Goal: Task Accomplishment & Management: Use online tool/utility

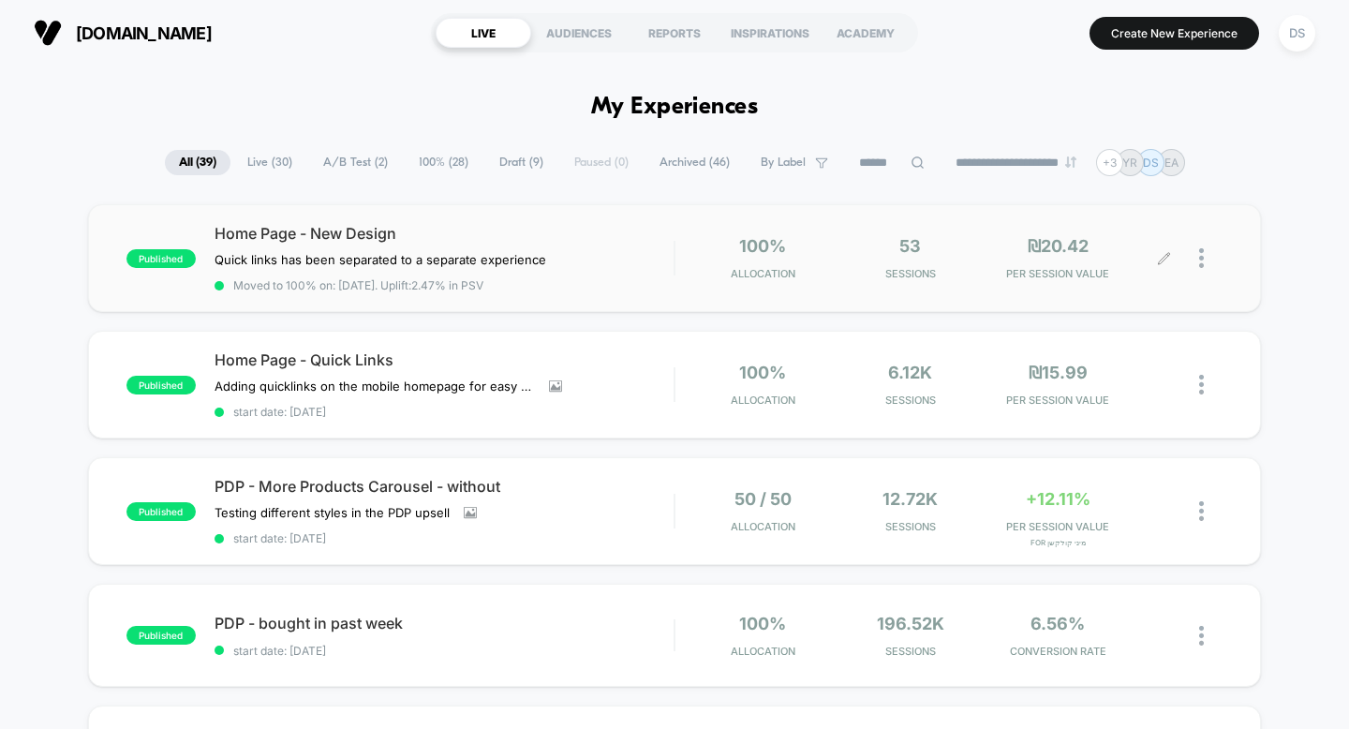
click at [1164, 259] on icon at bounding box center [1164, 258] width 14 height 14
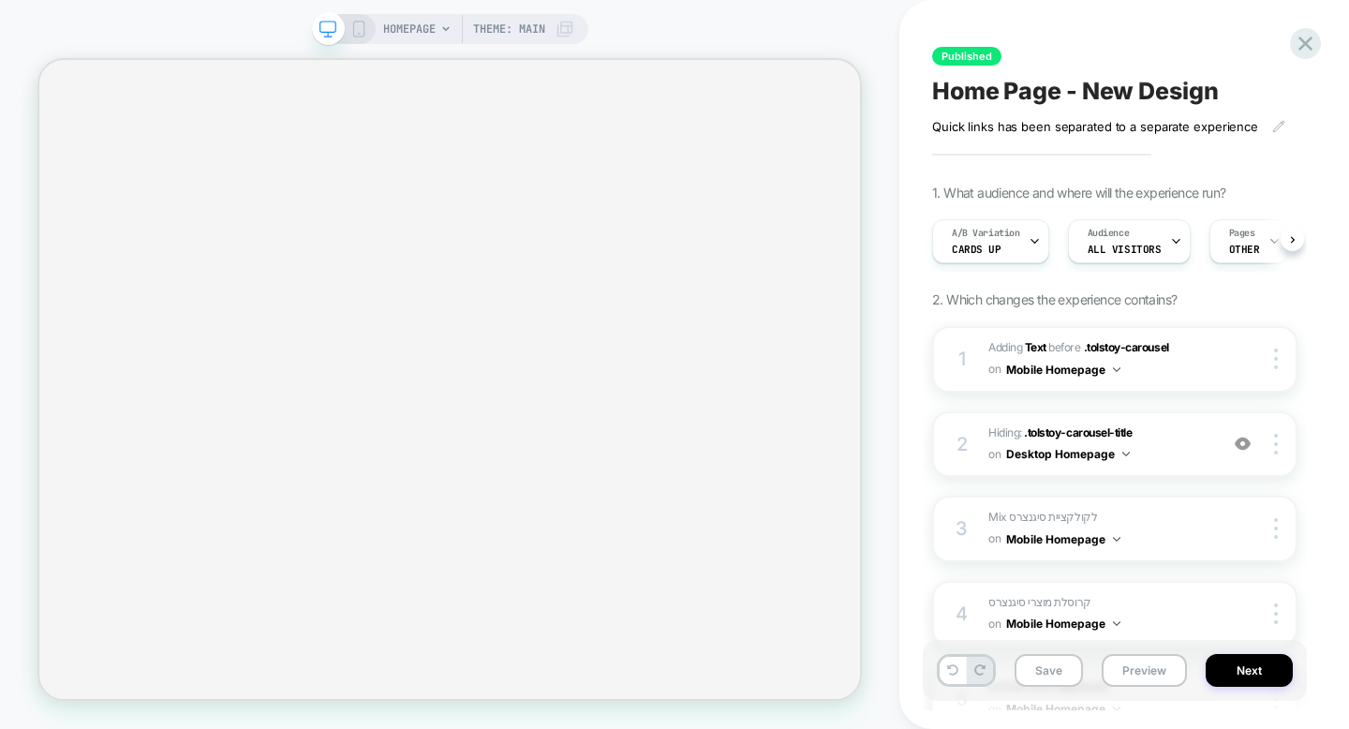
scroll to position [0, 1]
click at [1294, 54] on icon at bounding box center [1304, 43] width 25 height 25
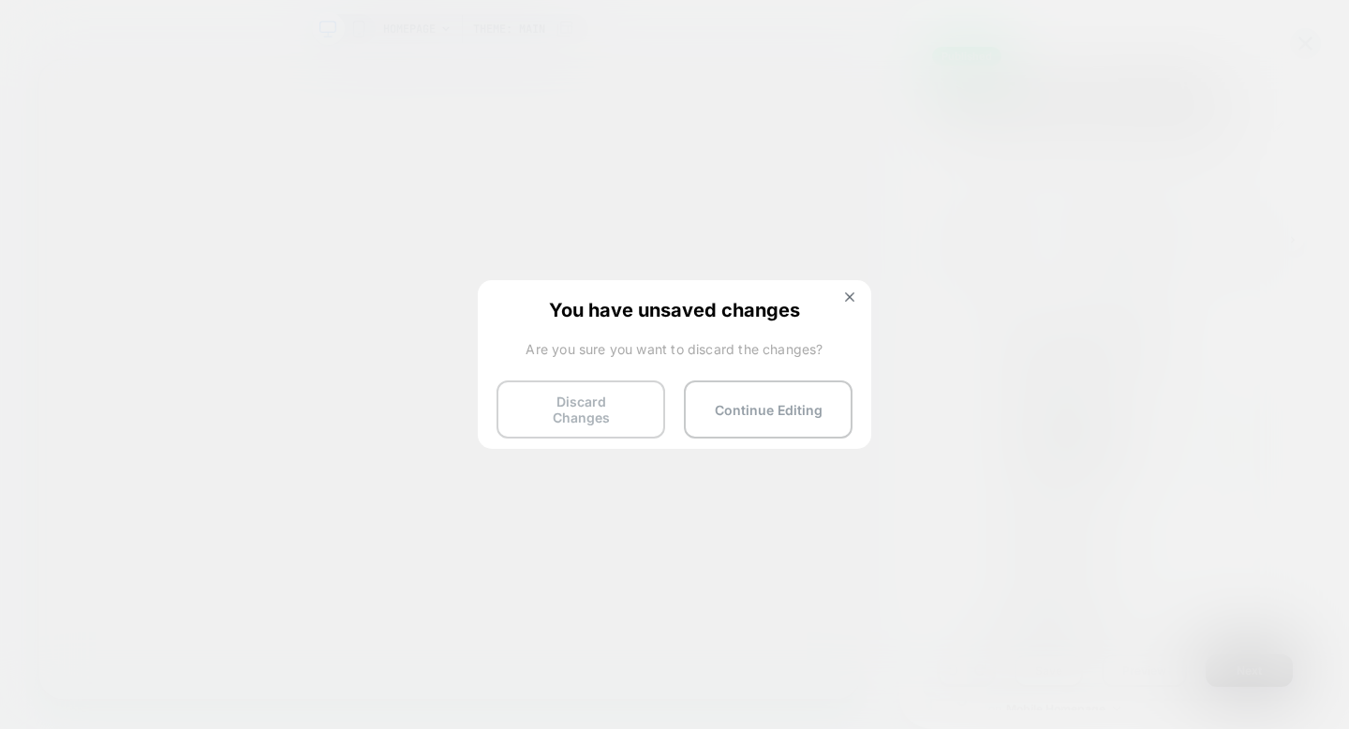
click at [556, 403] on button "Discard Changes" at bounding box center [580, 409] width 169 height 58
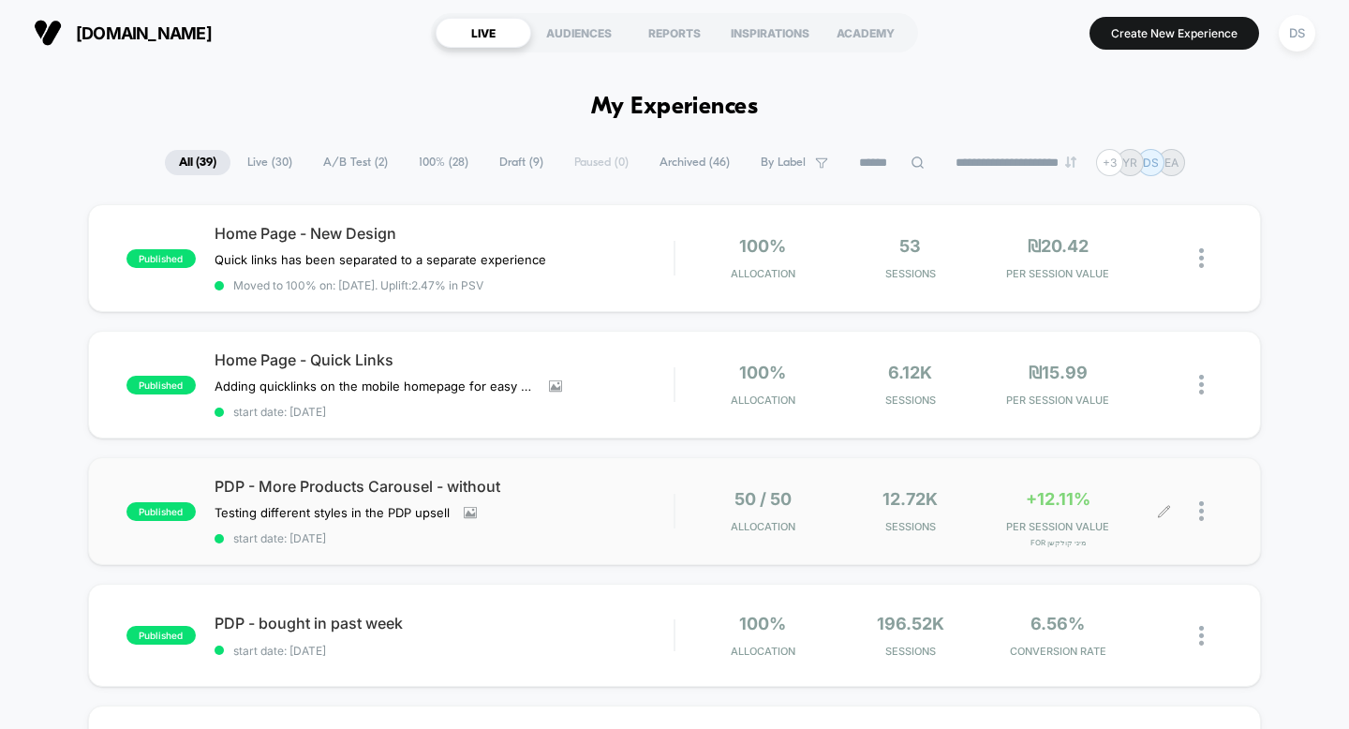
click at [1164, 510] on icon at bounding box center [1164, 511] width 14 height 14
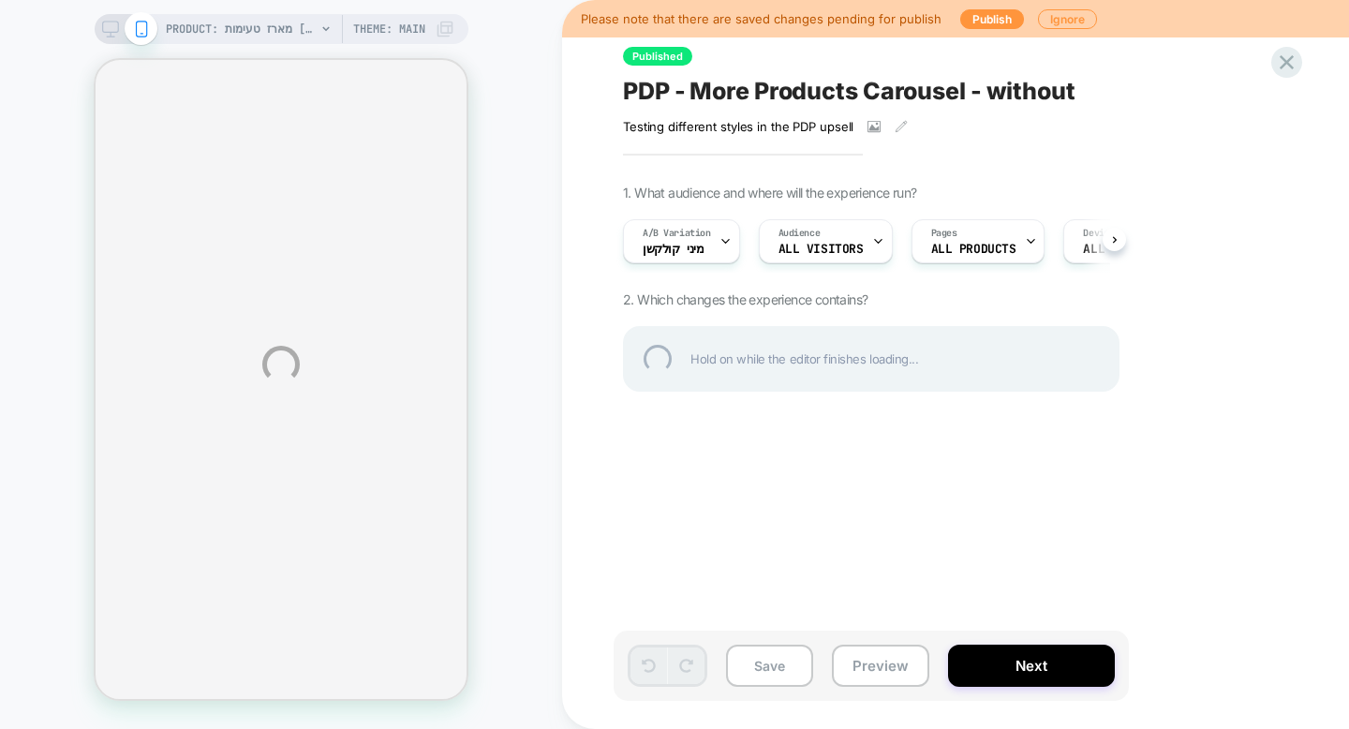
click at [1047, 23] on div "PRODUCT: מארז טעימות [tasting gift box] PRODUCT: מארז טעימות [tasting gift box]…" at bounding box center [674, 364] width 1349 height 729
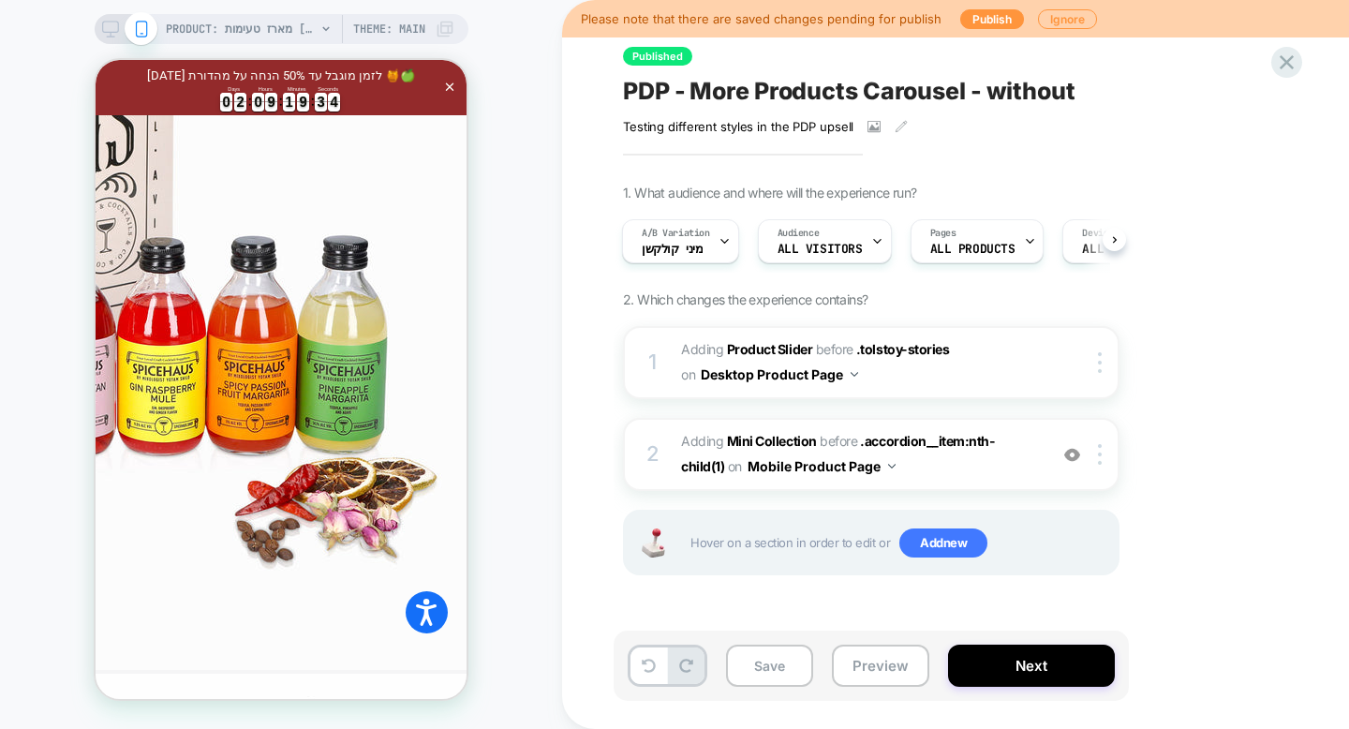
scroll to position [716, 0]
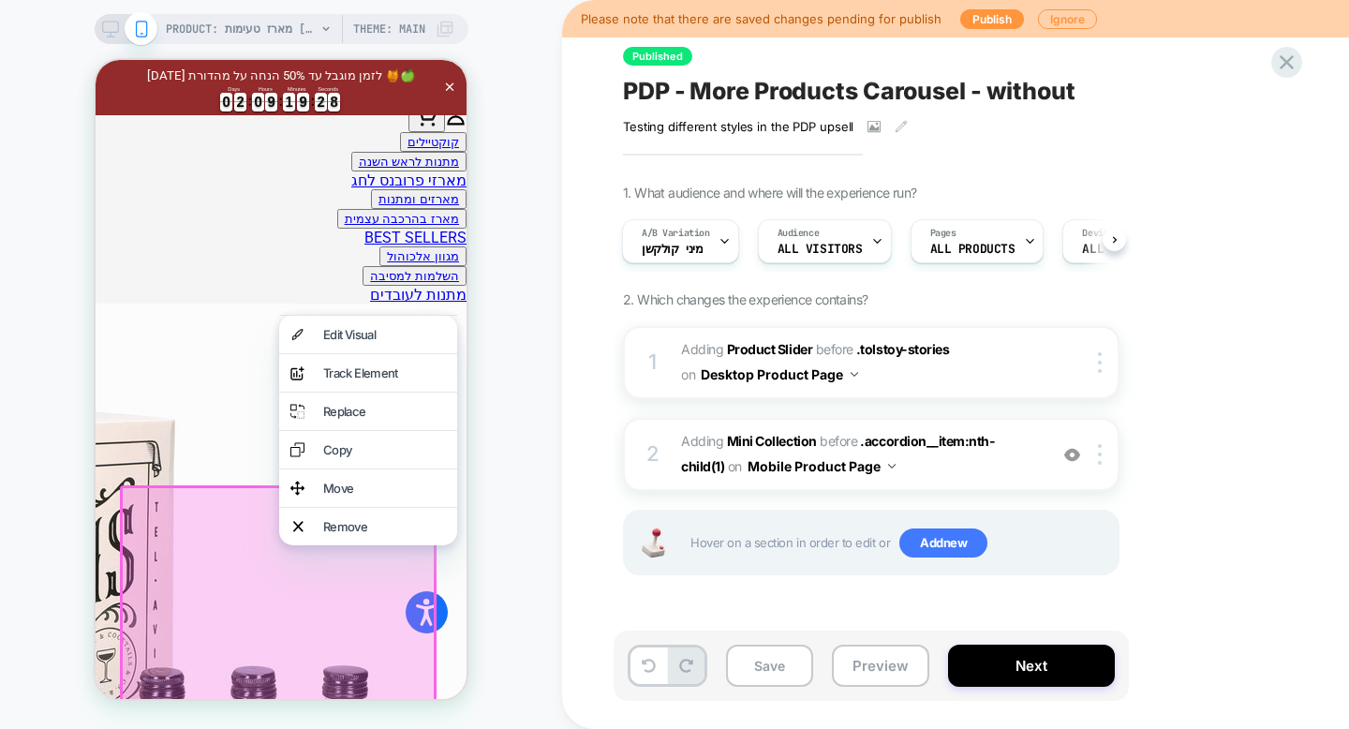
click at [509, 339] on div "PRODUCT: מארז טעימות [tasting gift box] PRODUCT: מארז טעימות [tasting gift box]…" at bounding box center [281, 364] width 562 height 691
click at [549, 402] on div "PRODUCT: מארז טעימות [tasting gift box] PRODUCT: מארז טעימות [tasting gift box]…" at bounding box center [281, 364] width 562 height 691
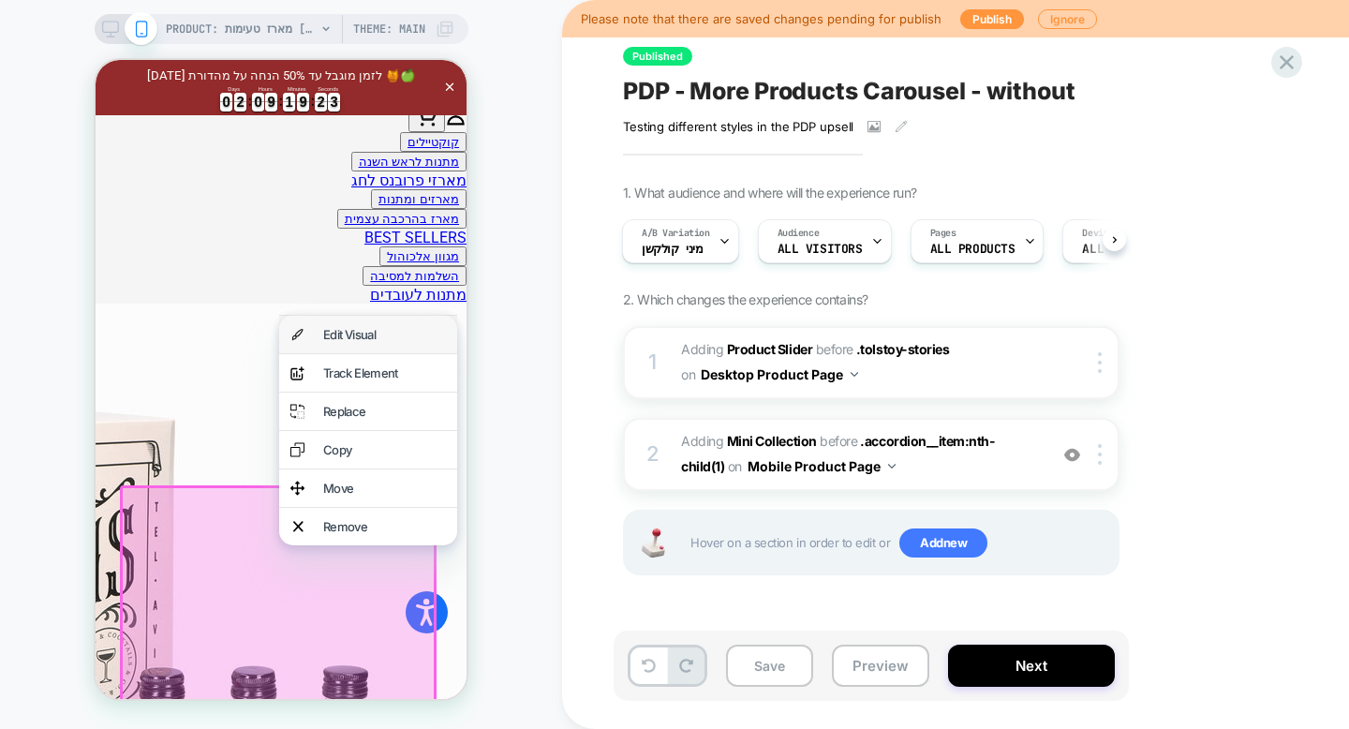
click at [431, 340] on div "Edit Visual" at bounding box center [384, 334] width 123 height 15
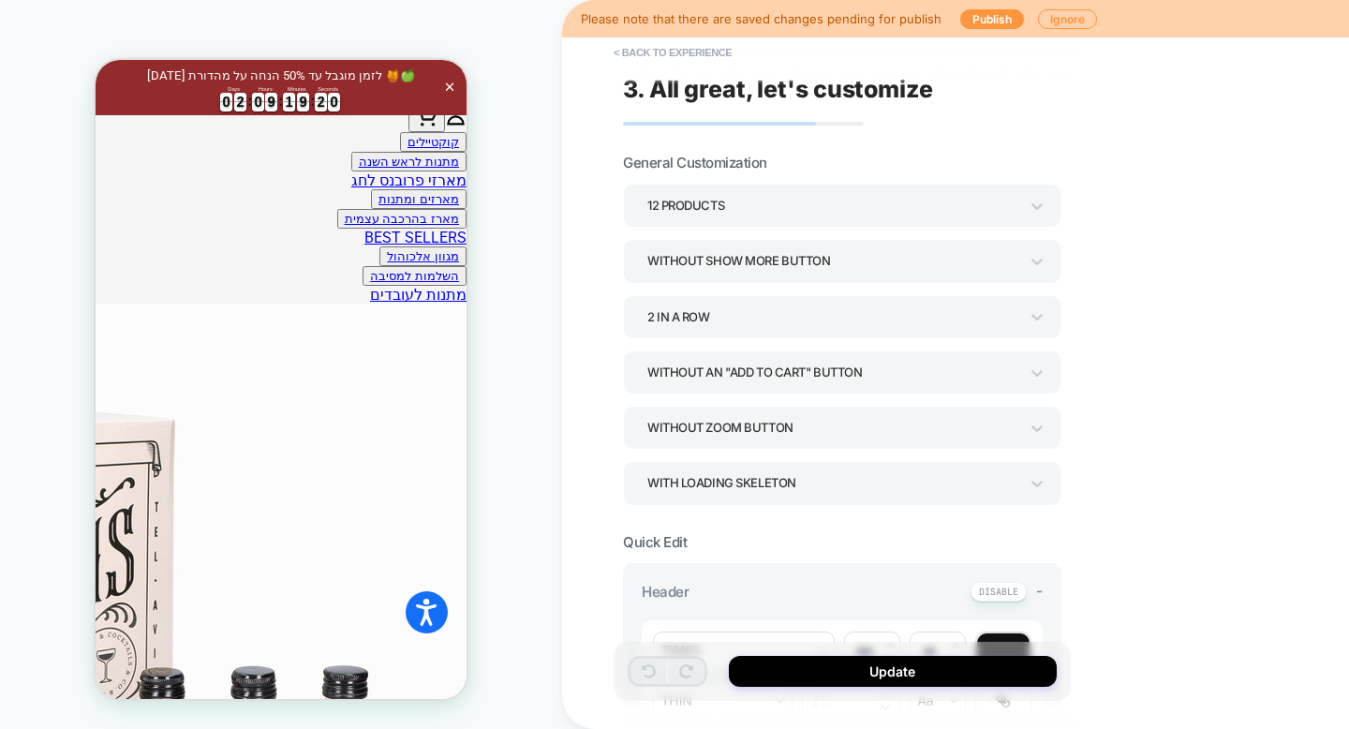
click at [768, 205] on div "12 Products" at bounding box center [832, 205] width 371 height 25
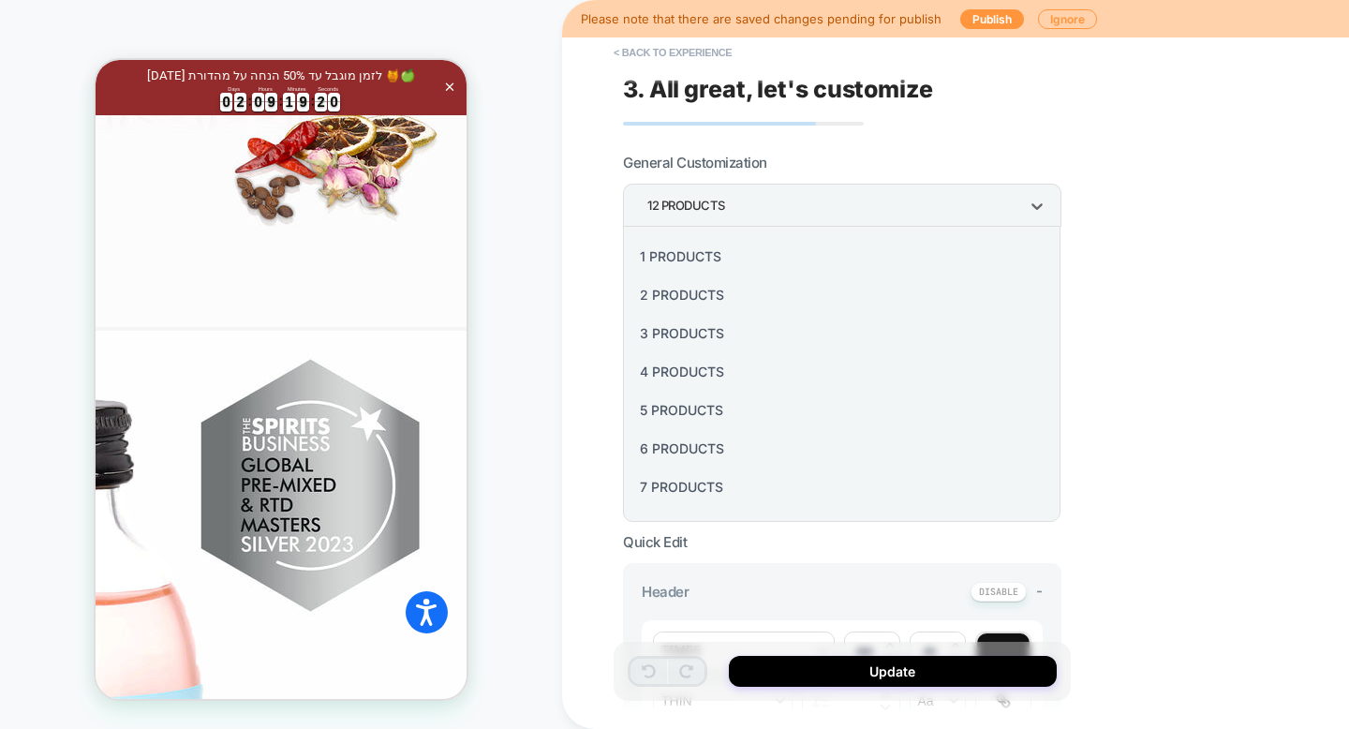
scroll to position [1527, 0]
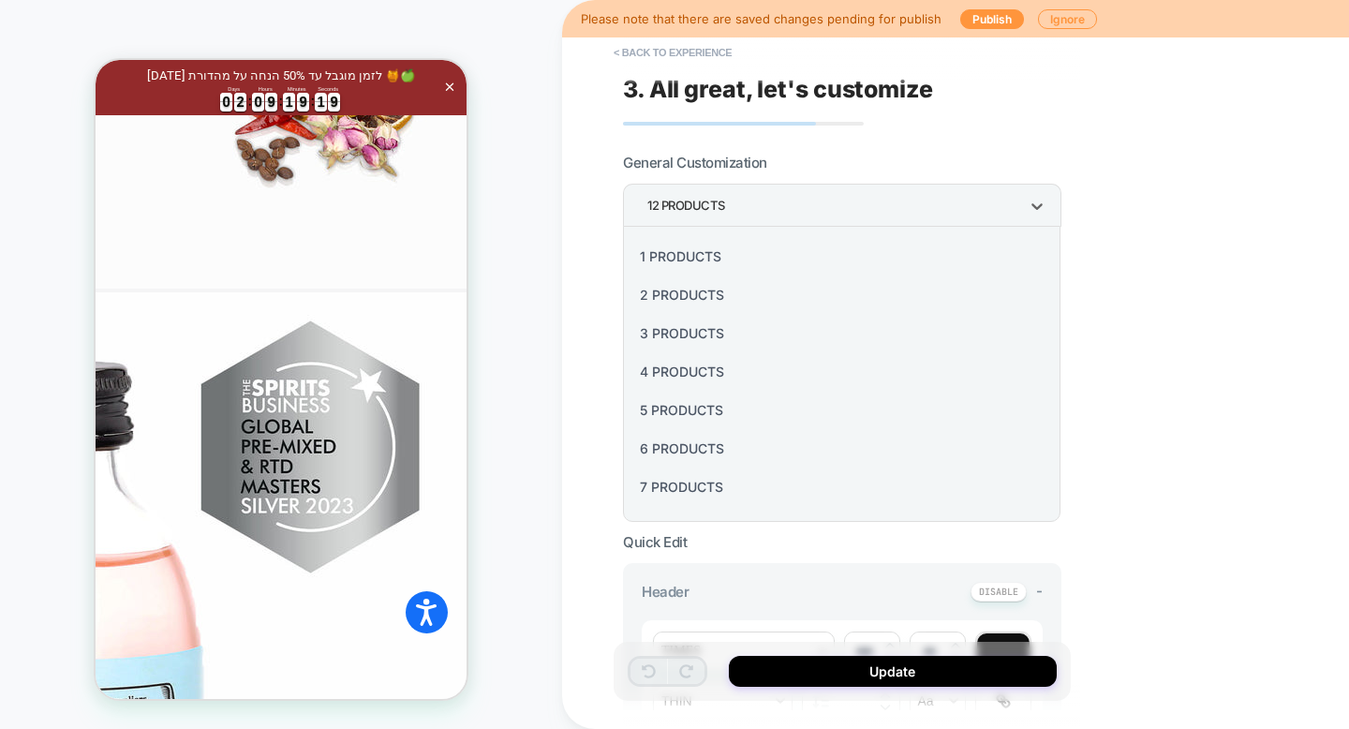
click at [996, 145] on div at bounding box center [674, 364] width 1349 height 729
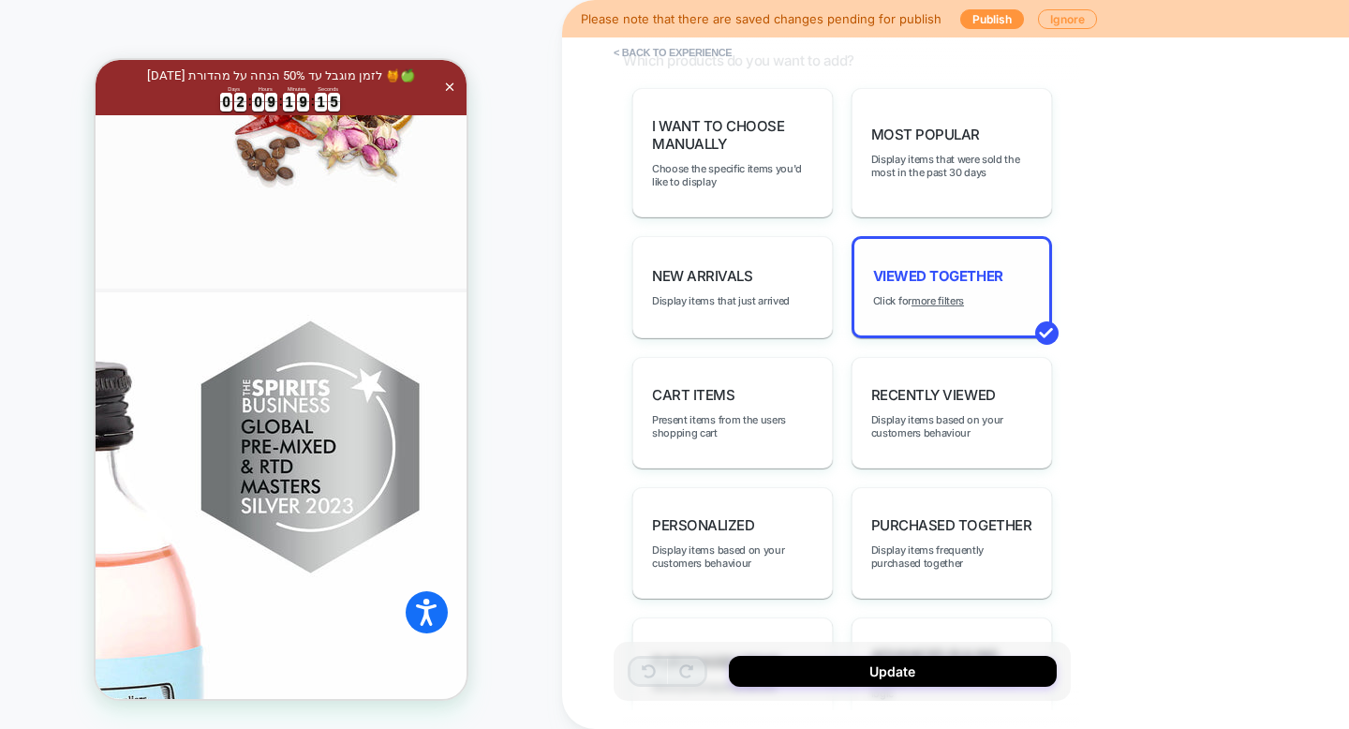
scroll to position [961, 0]
click at [943, 298] on u "more filters" at bounding box center [937, 303] width 52 height 13
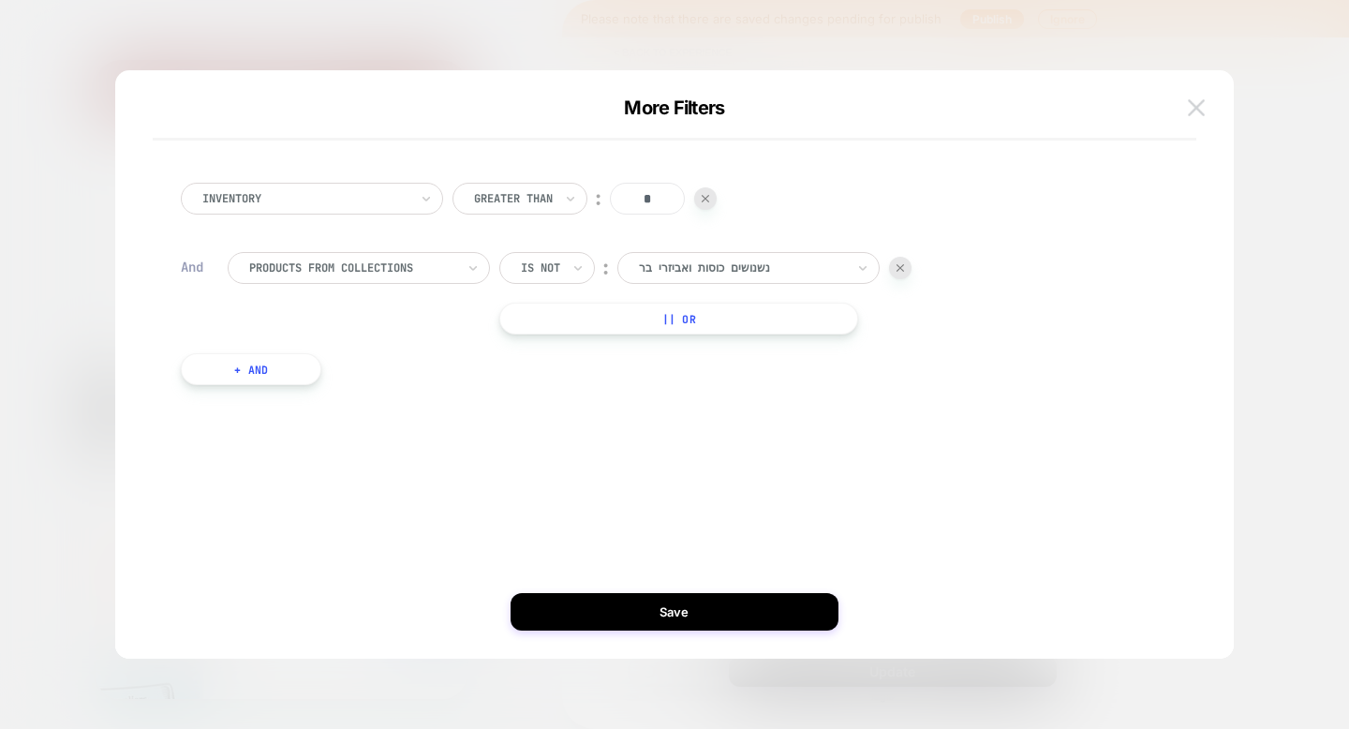
click at [1196, 112] on img at bounding box center [1196, 107] width 17 height 16
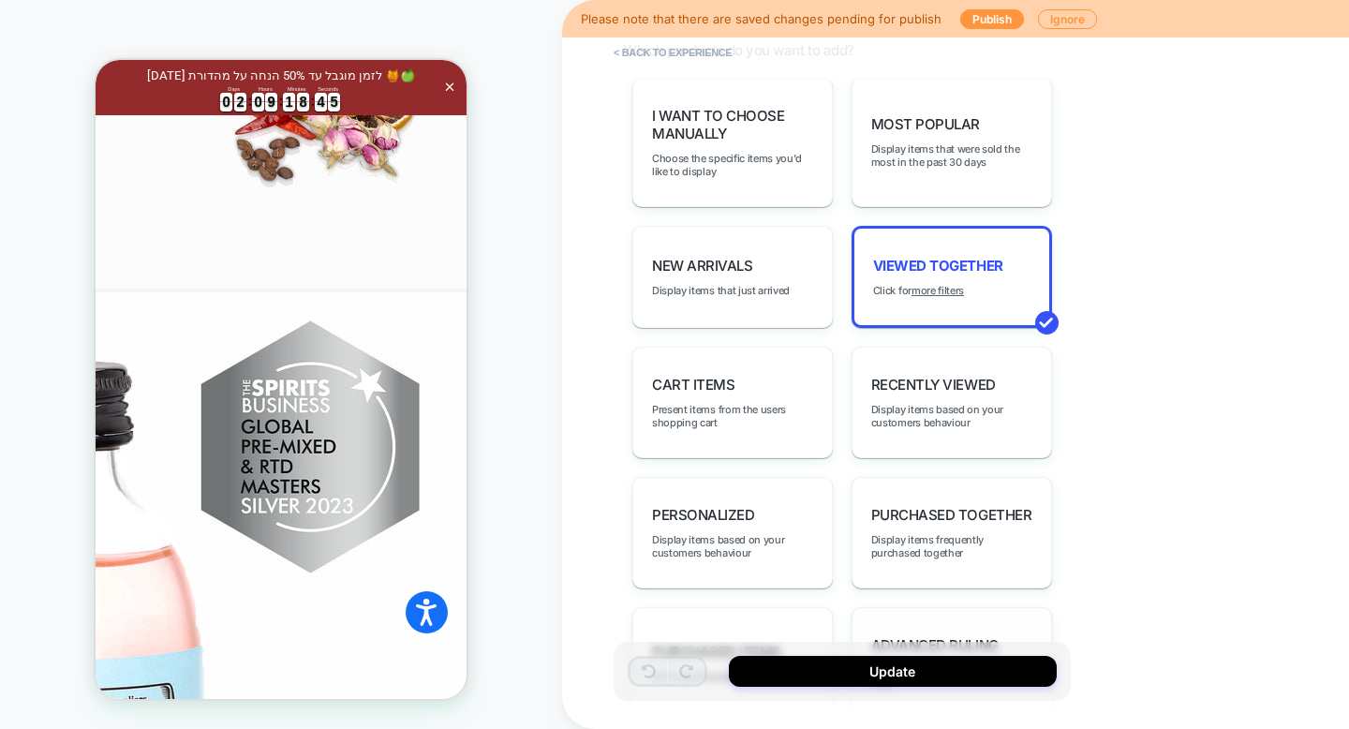
scroll to position [819, 0]
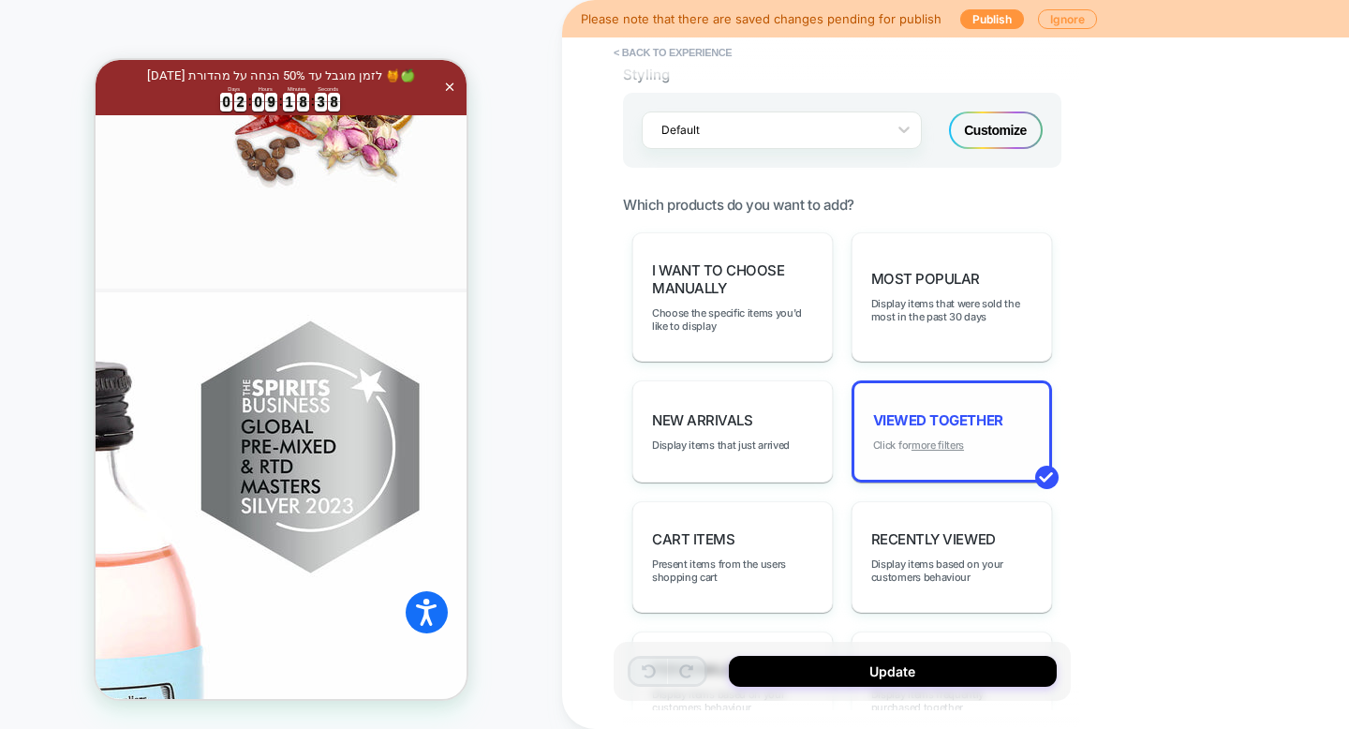
click at [953, 438] on u "more filters" at bounding box center [937, 444] width 52 height 13
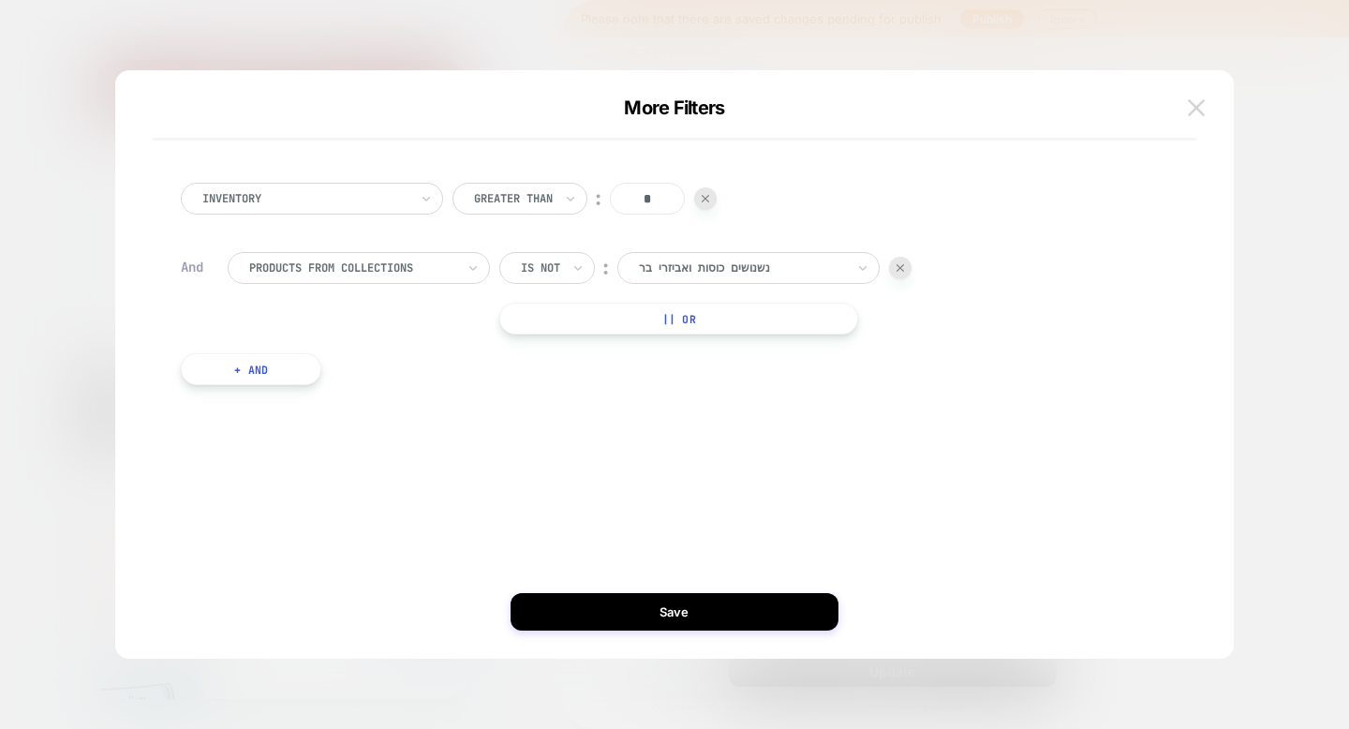
click at [1209, 116] on button at bounding box center [1196, 108] width 28 height 28
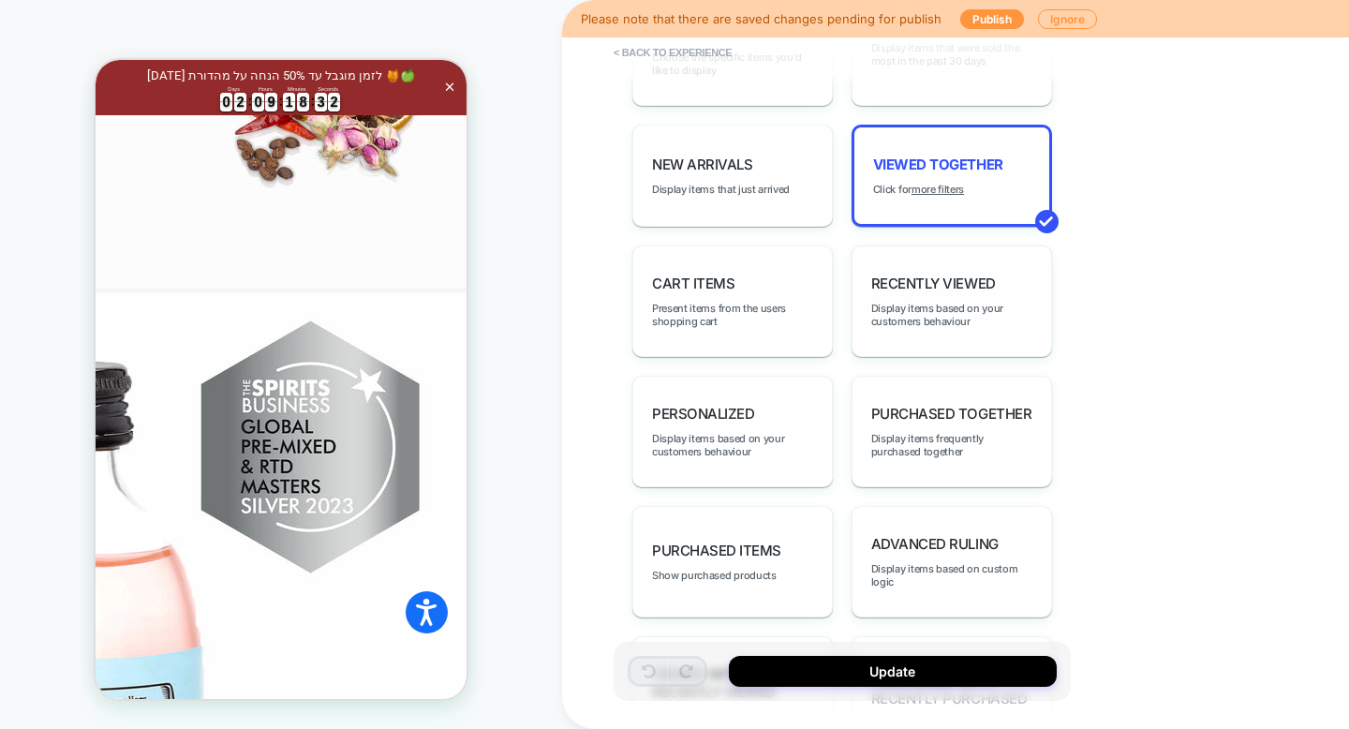
scroll to position [1082, 0]
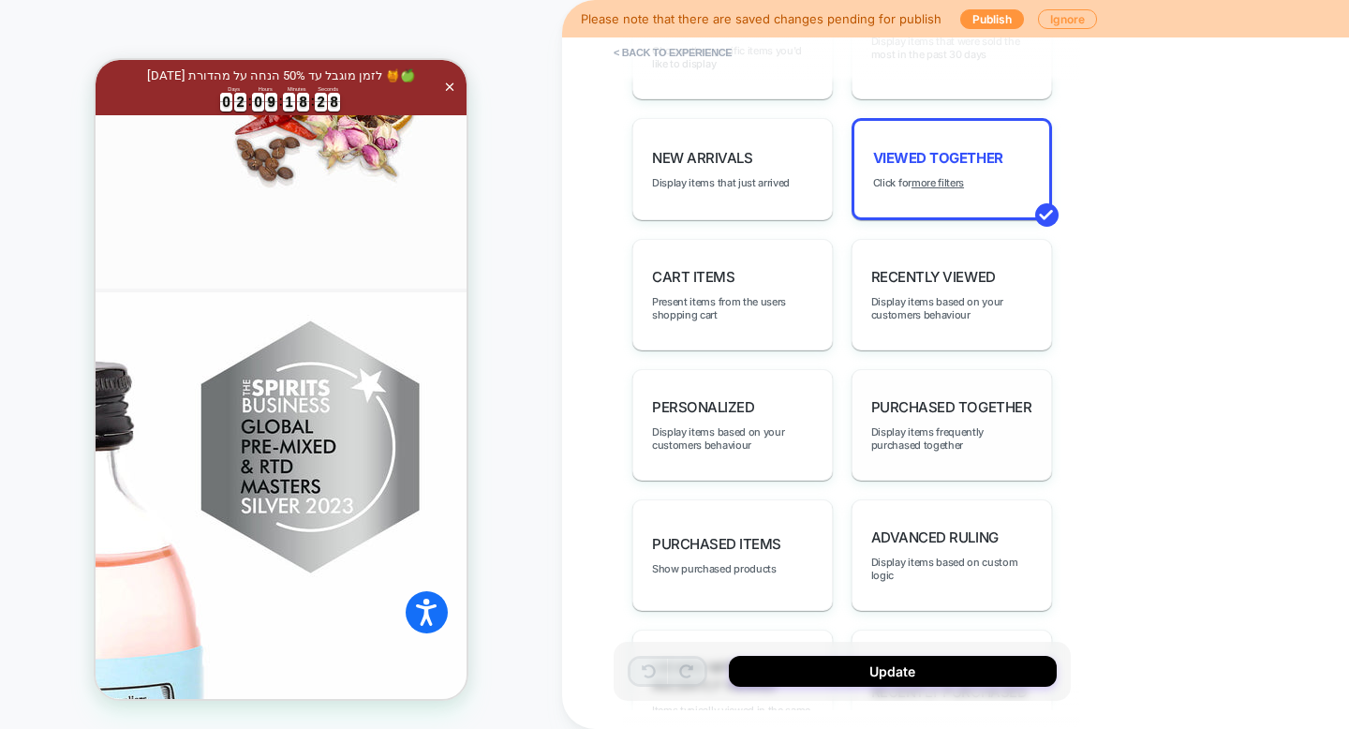
click at [915, 438] on div "Purchased Together Display items frequently purchased together" at bounding box center [951, 424] width 200 height 111
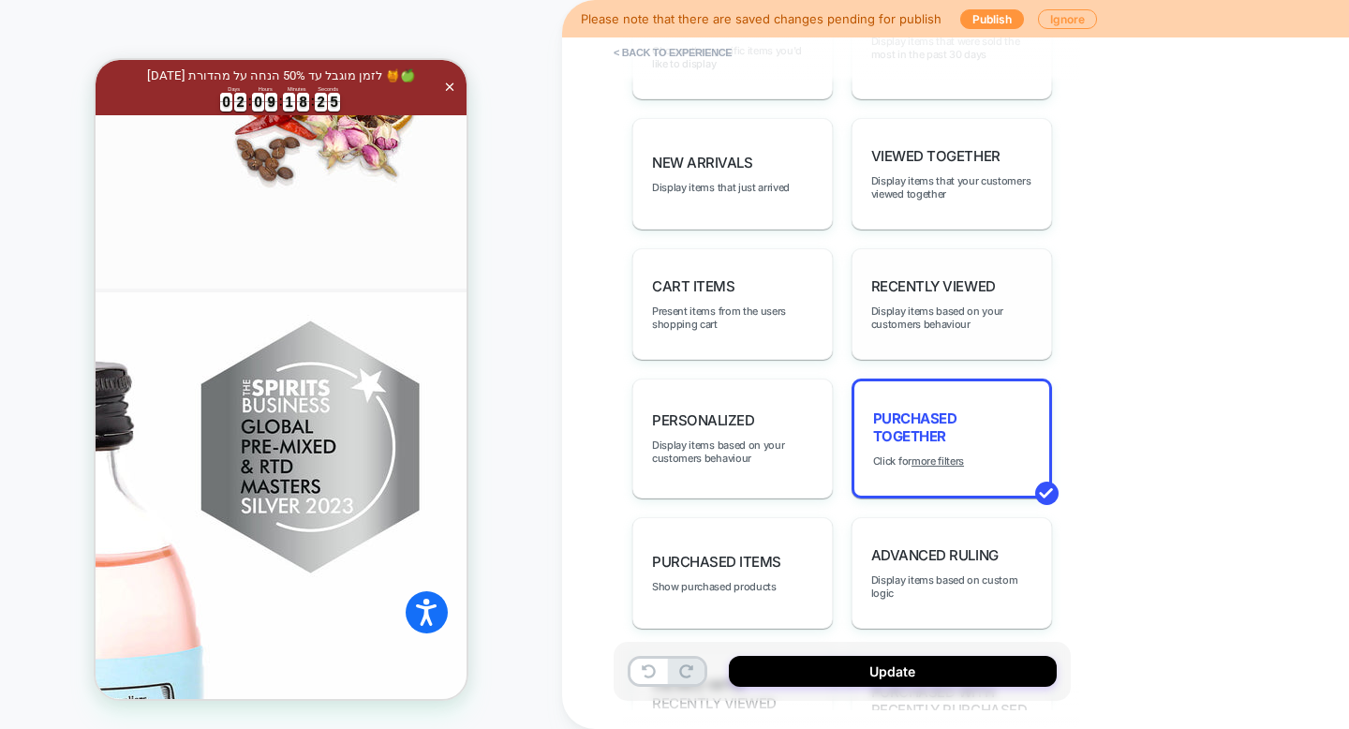
click at [992, 288] on div "Recently Viewed Display items based on your customers behaviour" at bounding box center [951, 303] width 200 height 111
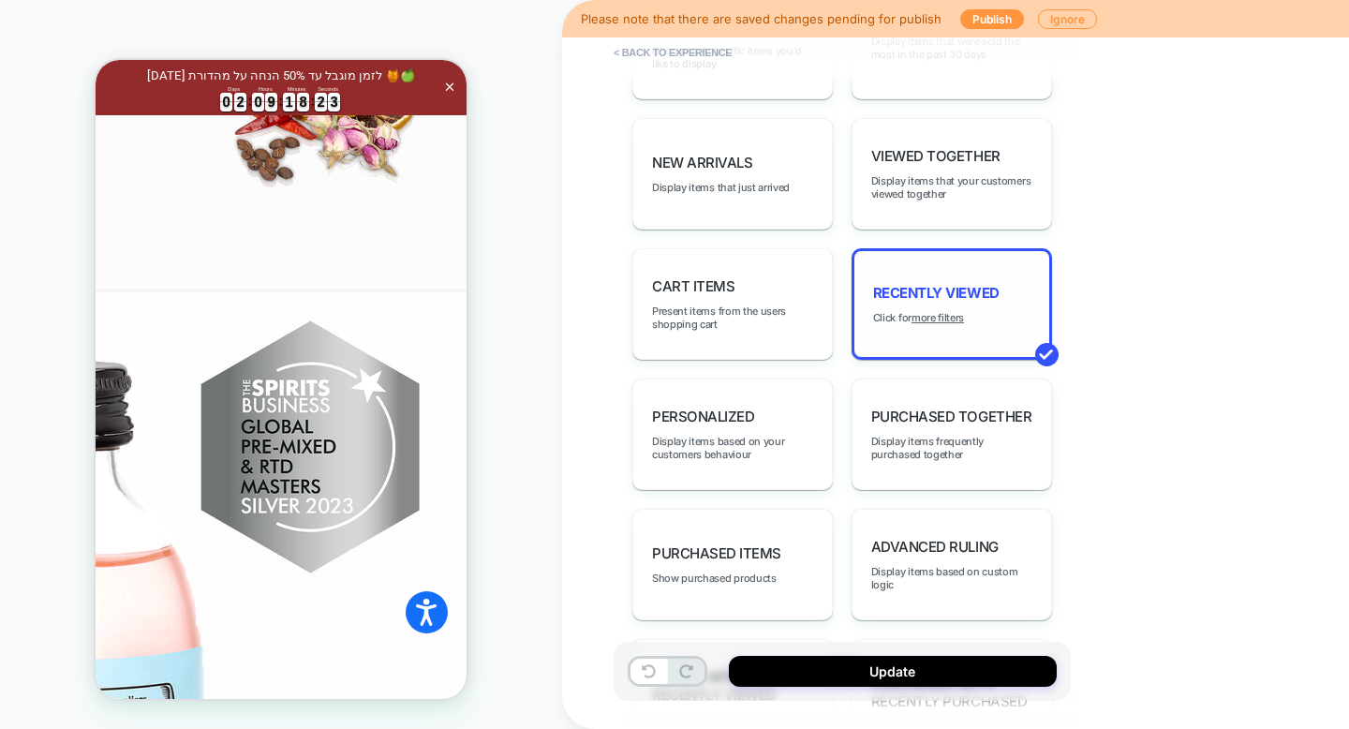
scroll to position [1009, 0]
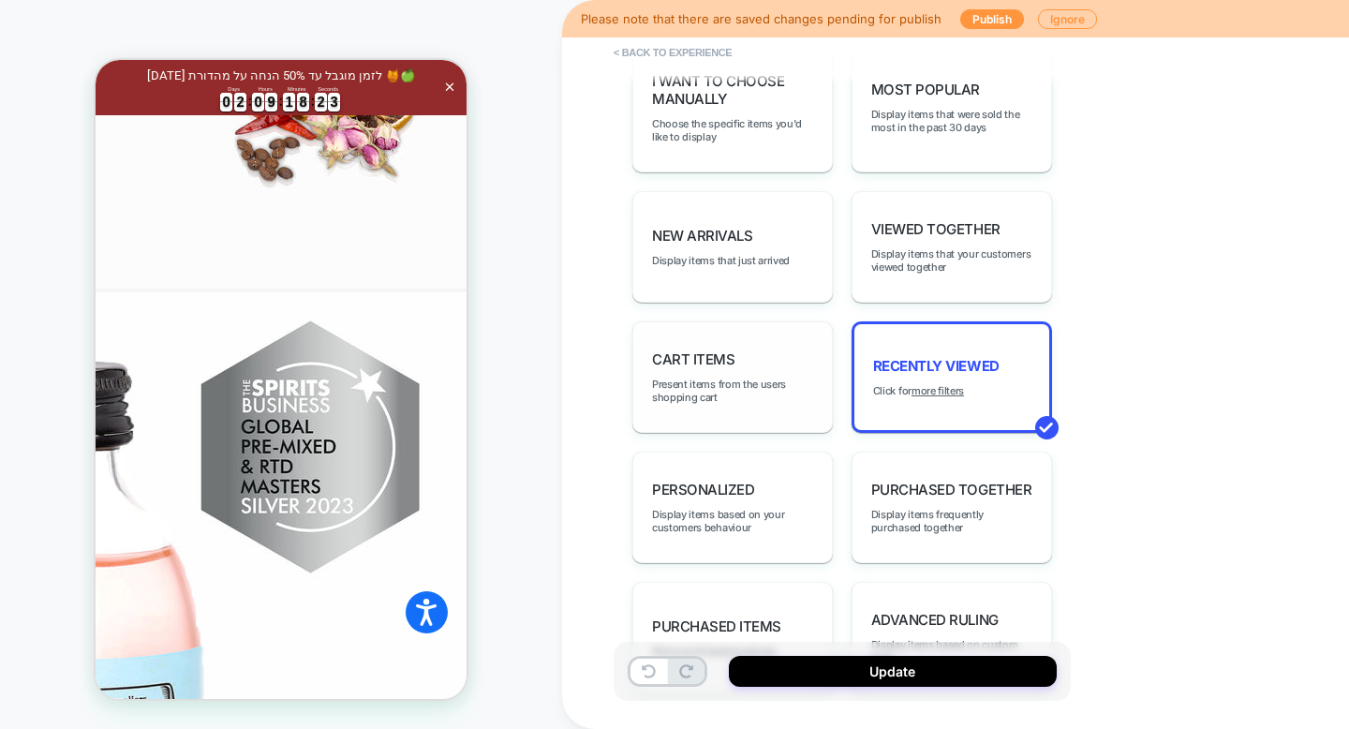
click at [787, 359] on div "Cart Items Present items from the users shopping cart" at bounding box center [732, 376] width 200 height 111
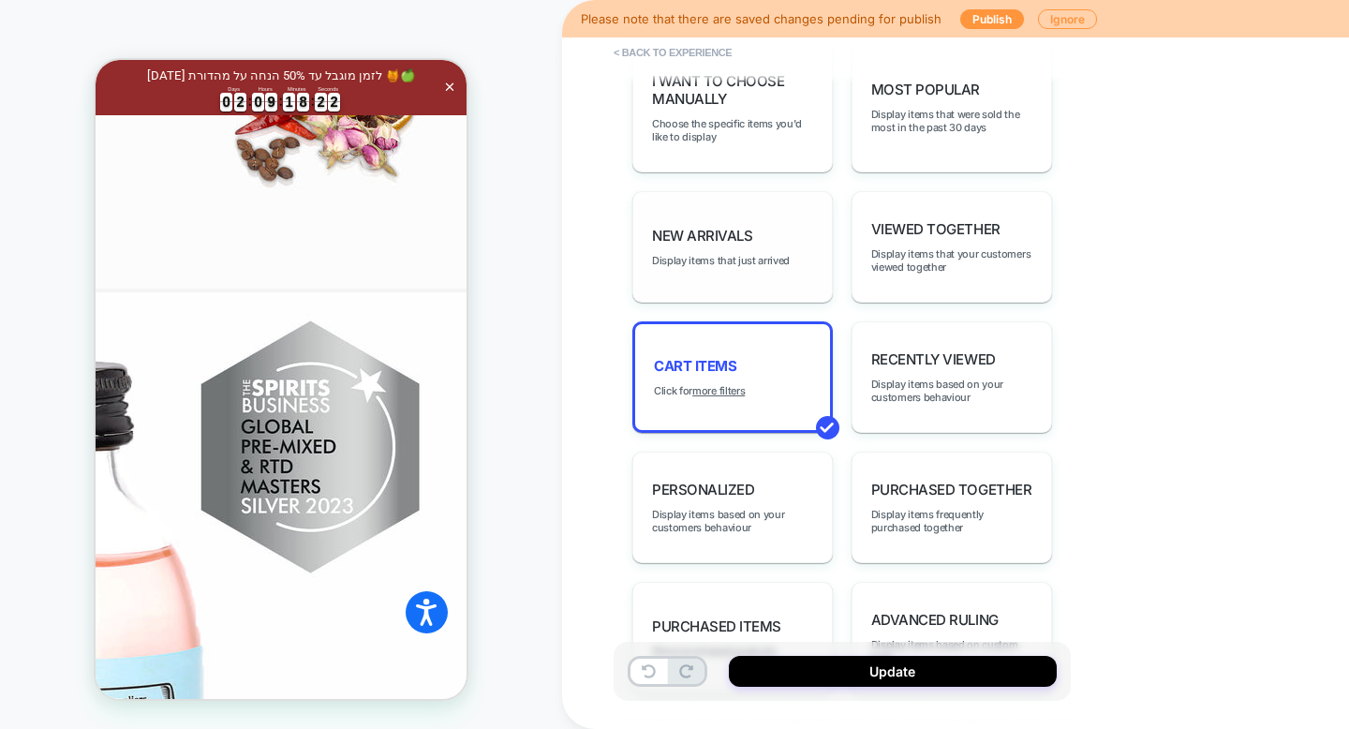
click at [801, 233] on div "New Arrivals Display items that just arrived" at bounding box center [732, 246] width 200 height 111
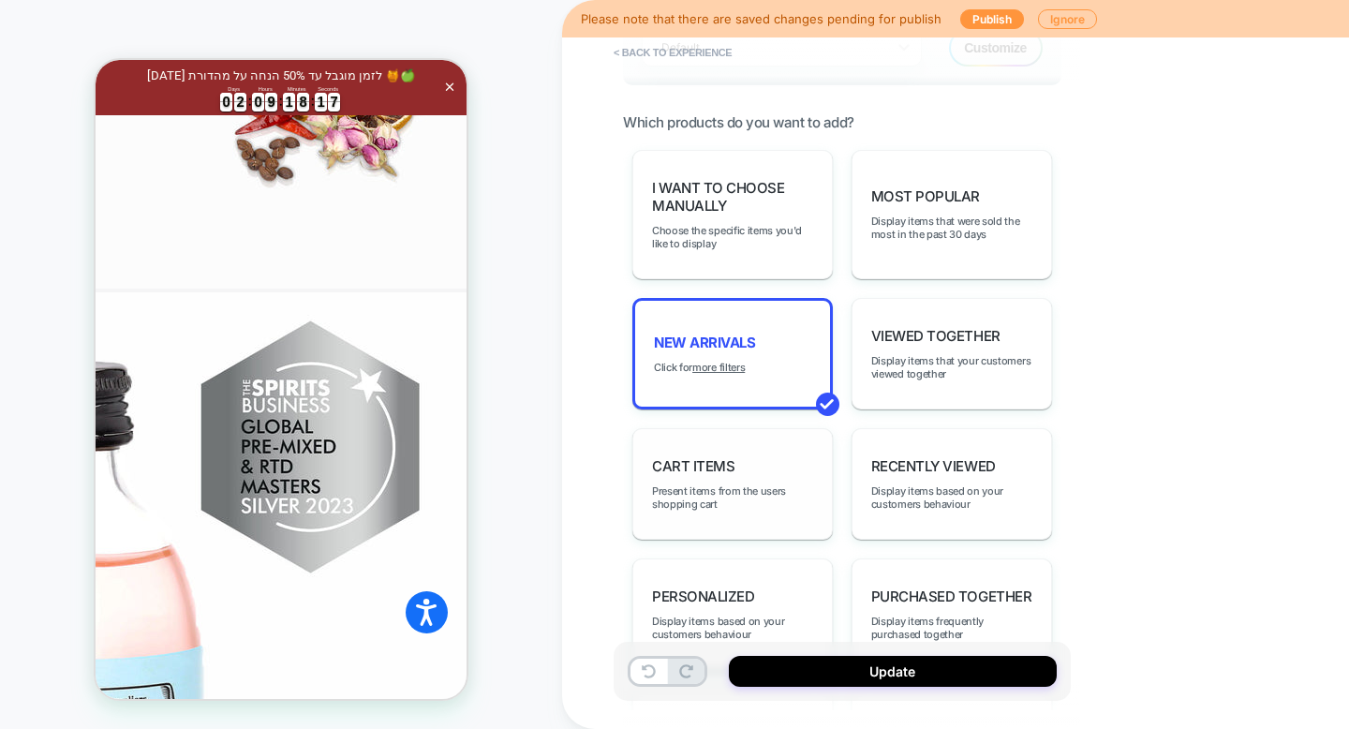
scroll to position [891, 0]
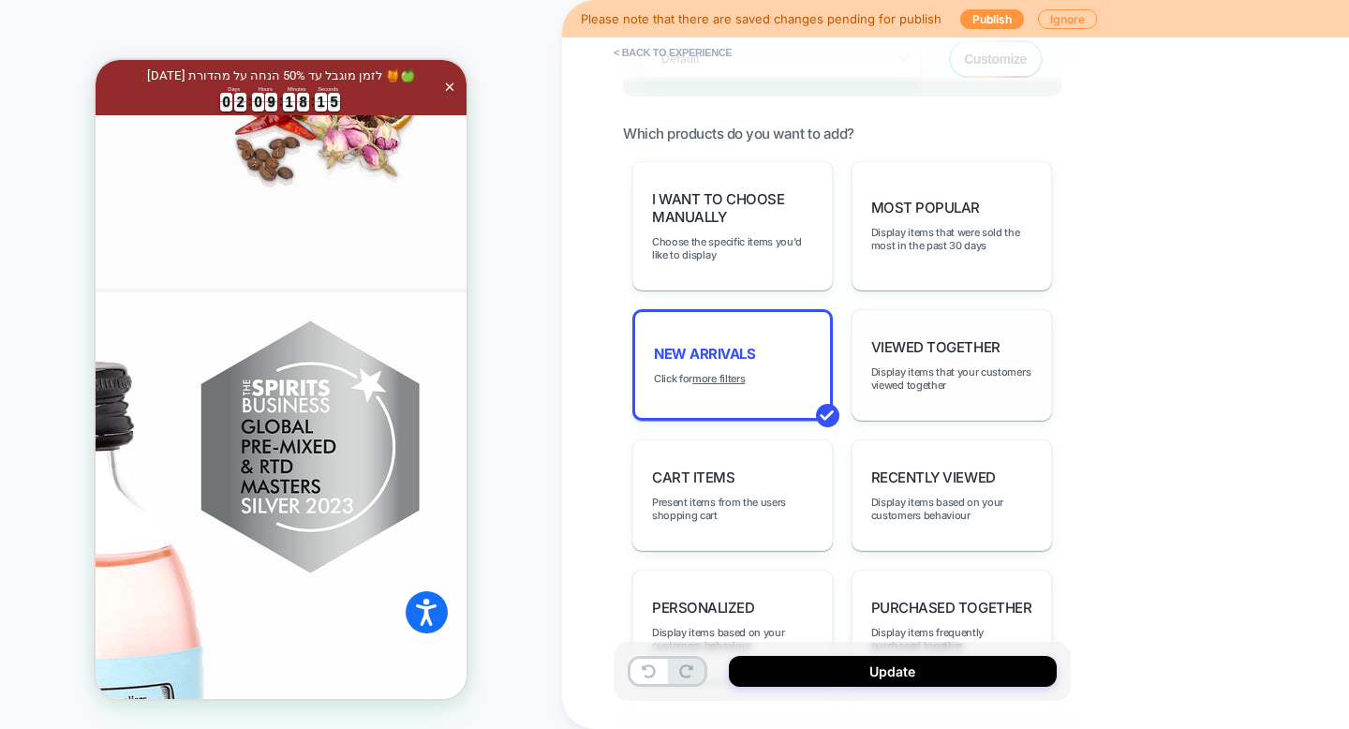
click at [889, 338] on span "Viewed Together" at bounding box center [935, 347] width 129 height 18
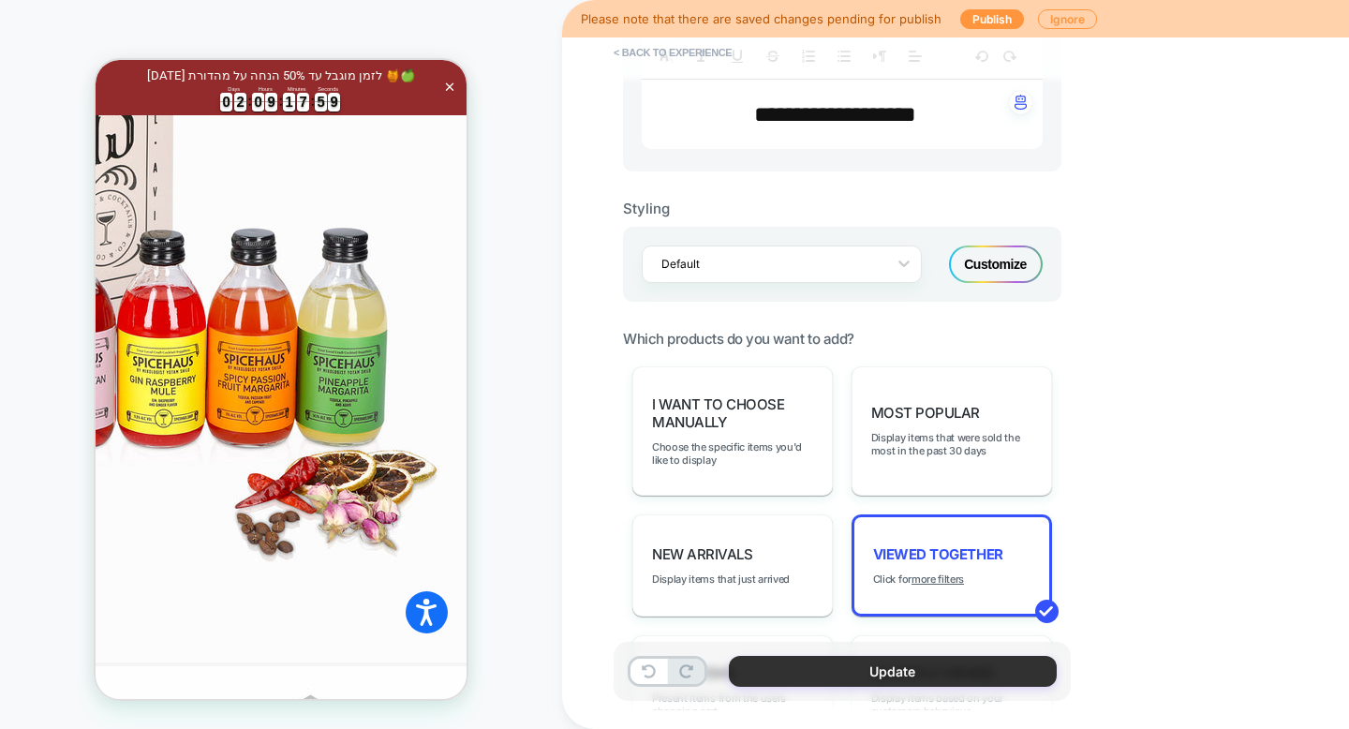
scroll to position [672, 0]
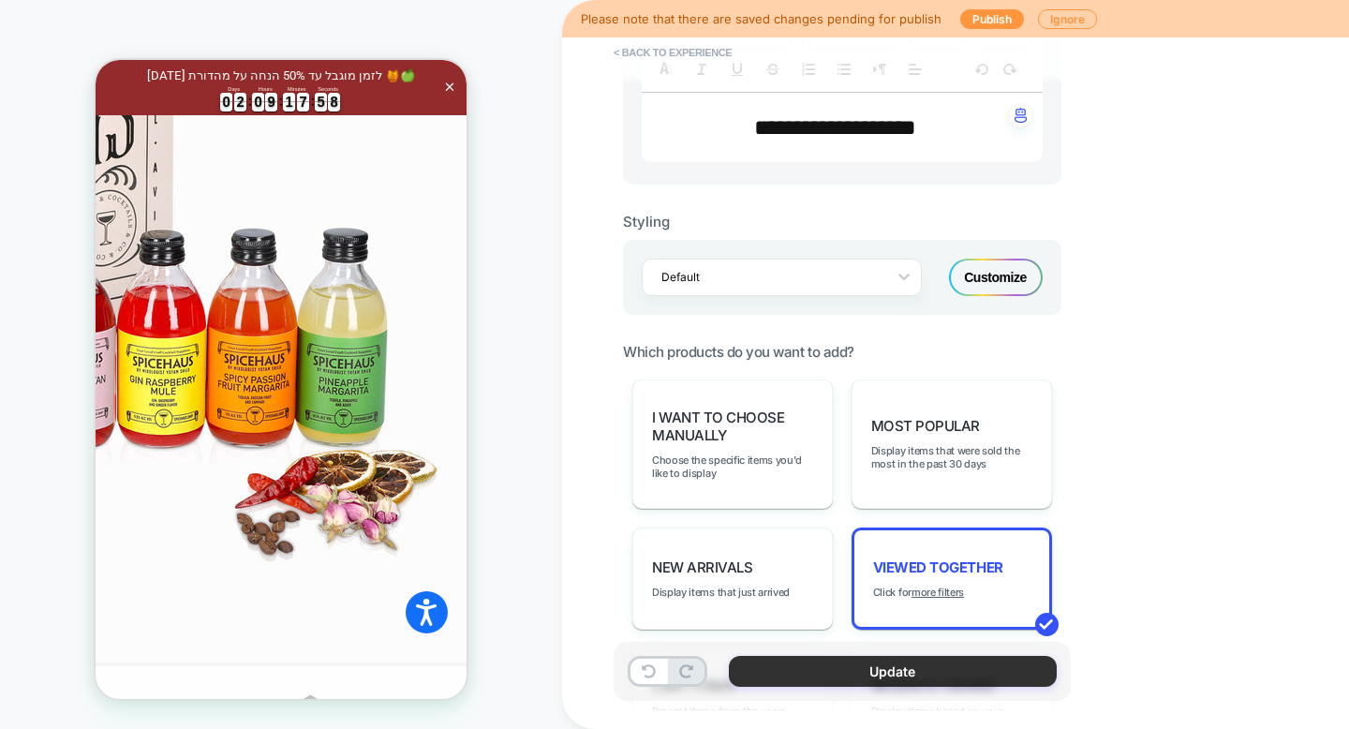
click at [873, 675] on button "Update" at bounding box center [893, 671] width 328 height 31
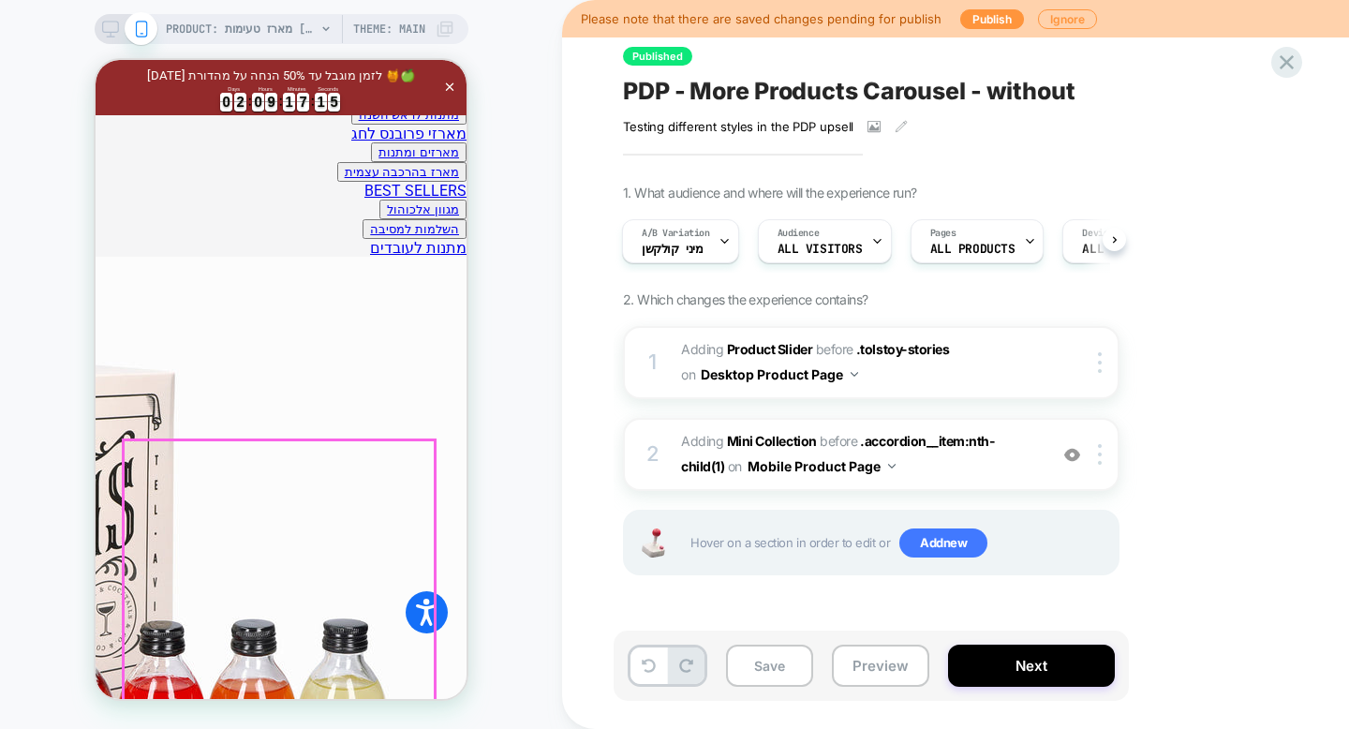
scroll to position [760, 0]
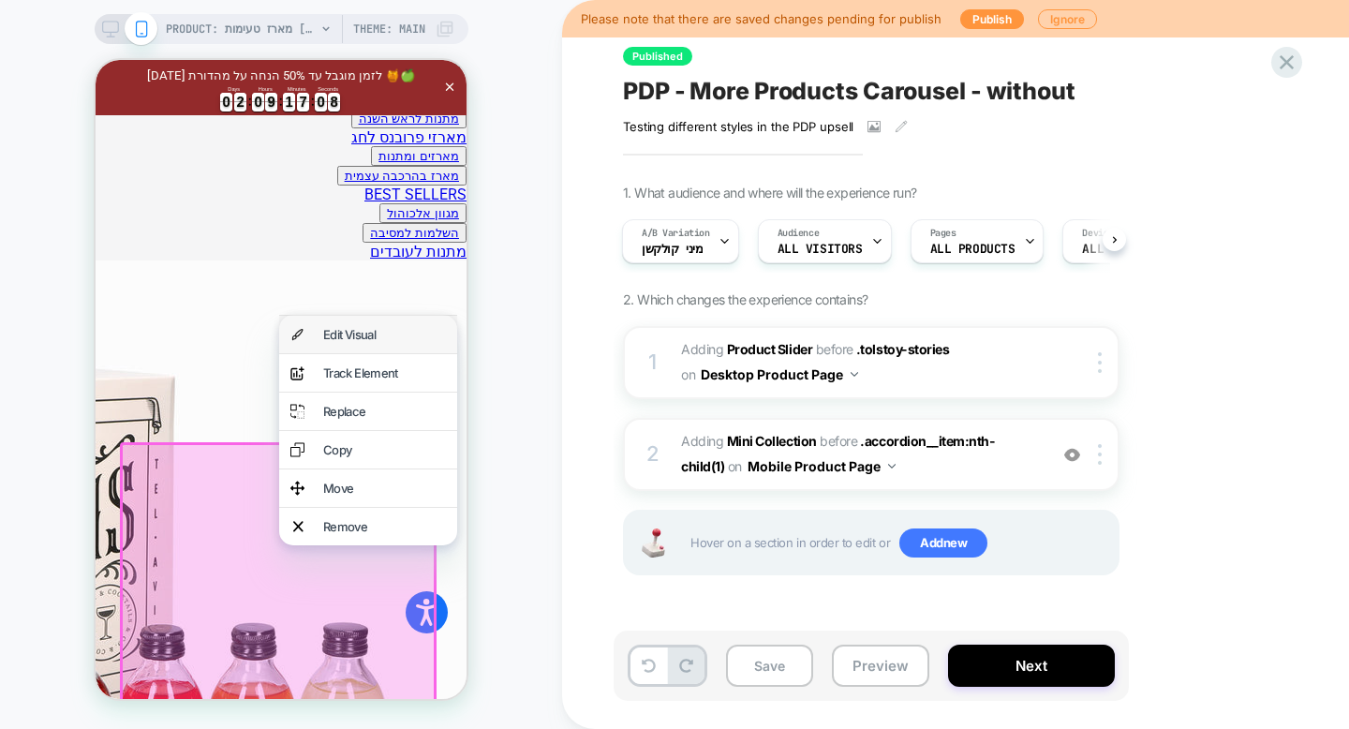
click at [414, 349] on div "Edit Visual" at bounding box center [368, 334] width 178 height 37
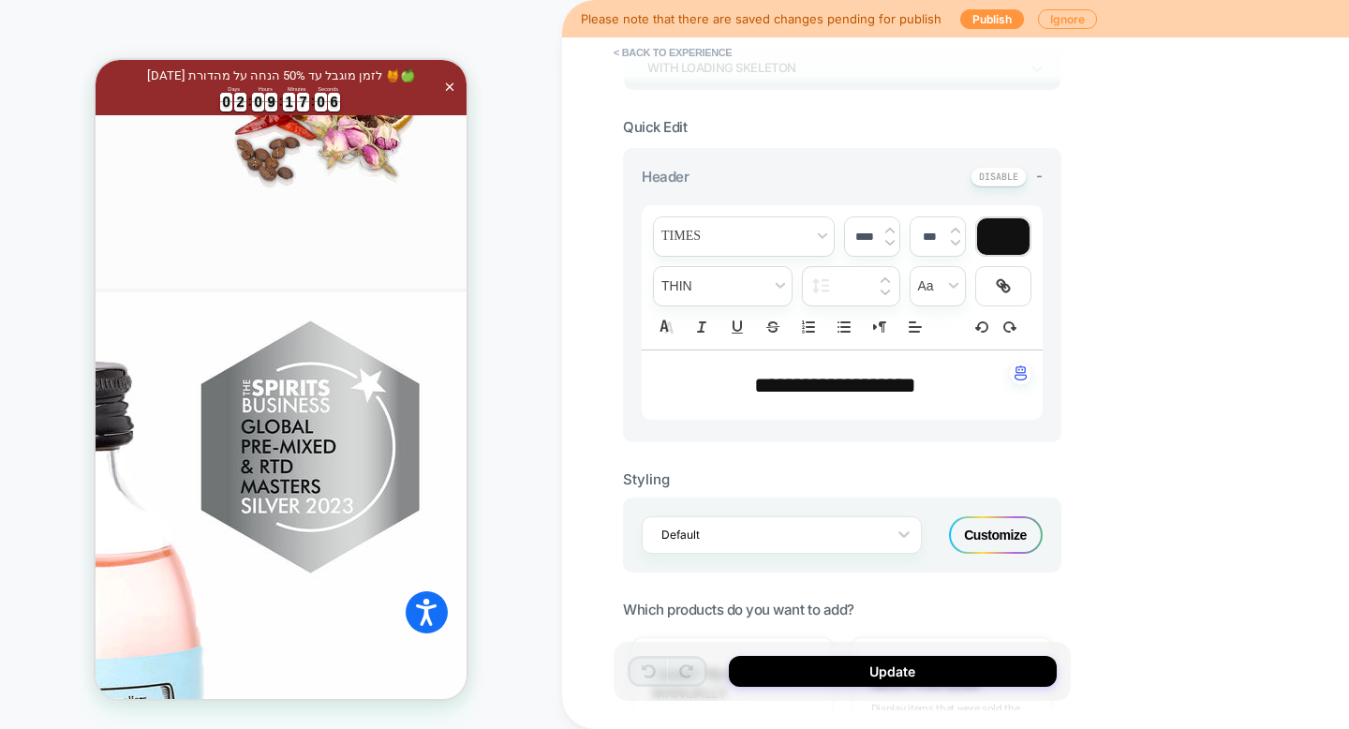
scroll to position [451, 0]
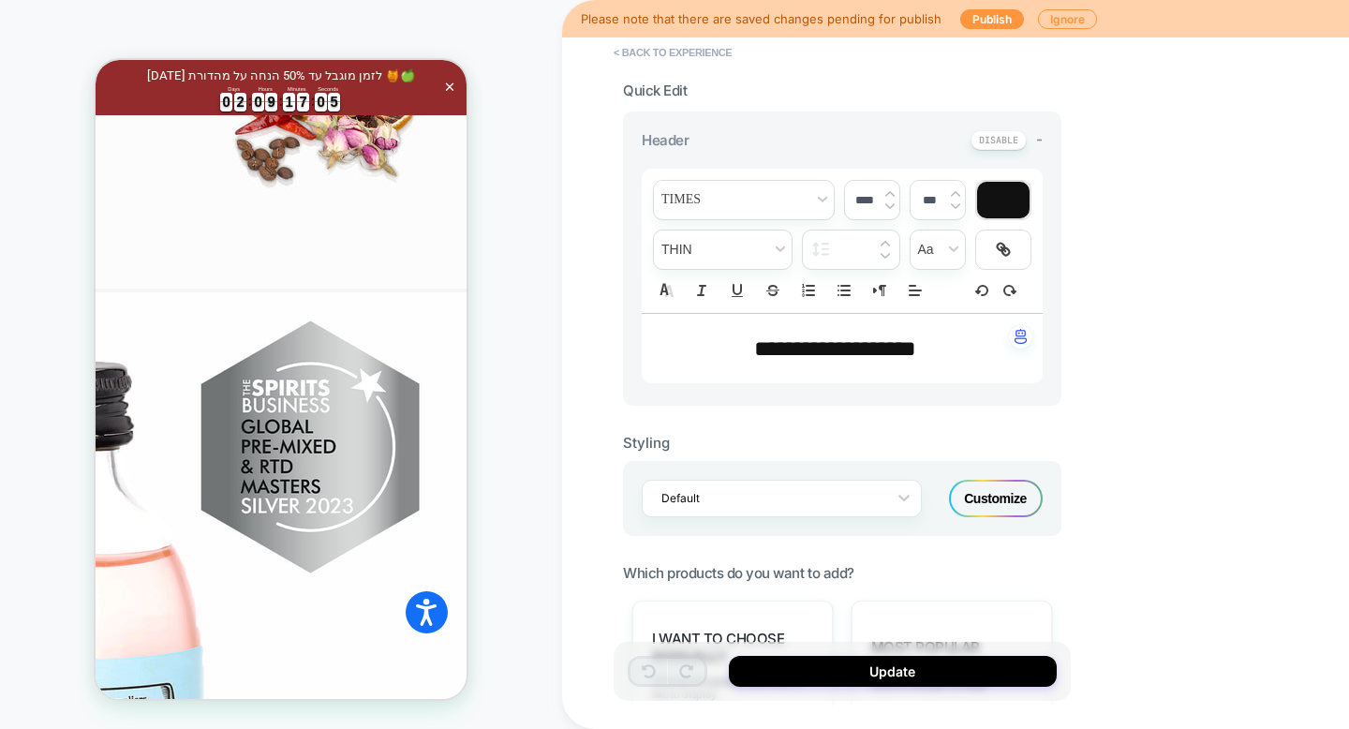
click at [802, 352] on span "**********" at bounding box center [835, 348] width 162 height 22
type input "****"
click at [802, 352] on span "**********" at bounding box center [835, 348] width 162 height 22
click at [848, 338] on span "********" at bounding box center [882, 348] width 68 height 22
click at [797, 338] on span "**********" at bounding box center [835, 348] width 162 height 22
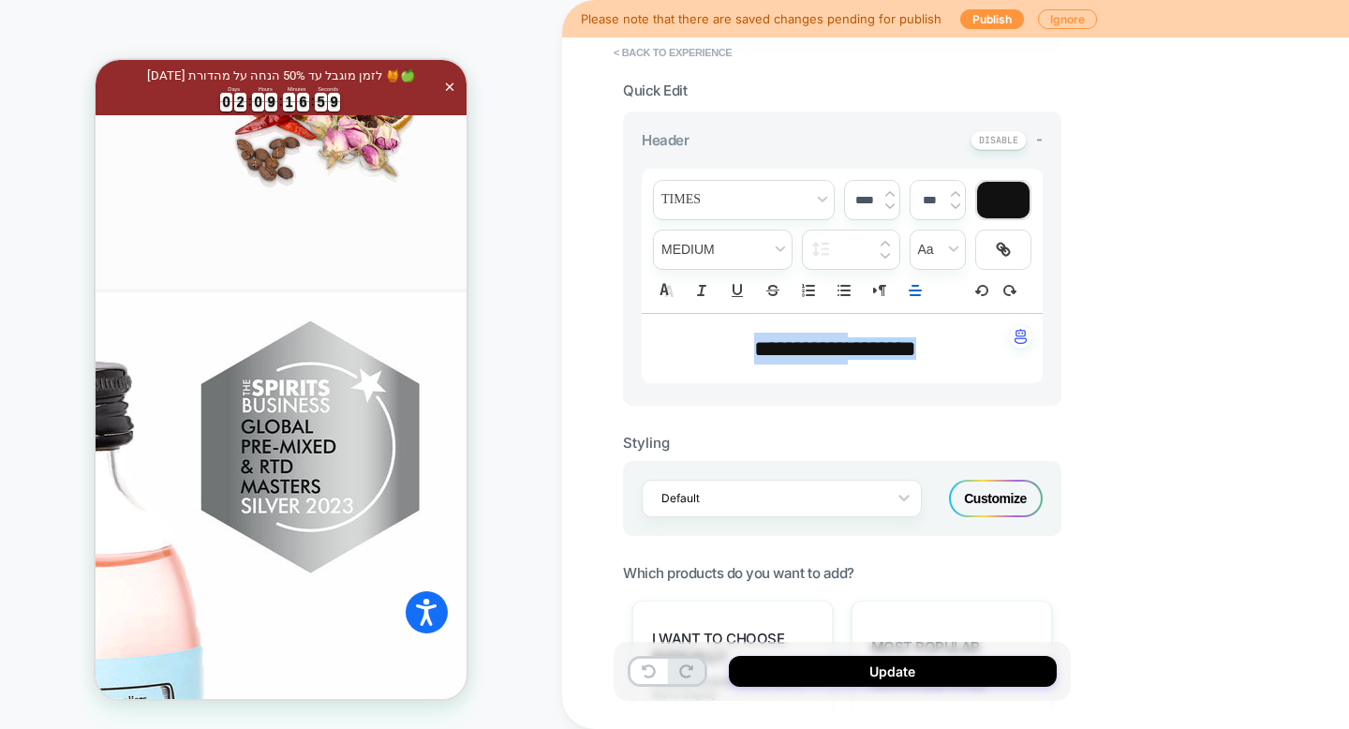
click at [1134, 483] on div "**********" at bounding box center [974, 364] width 824 height 729
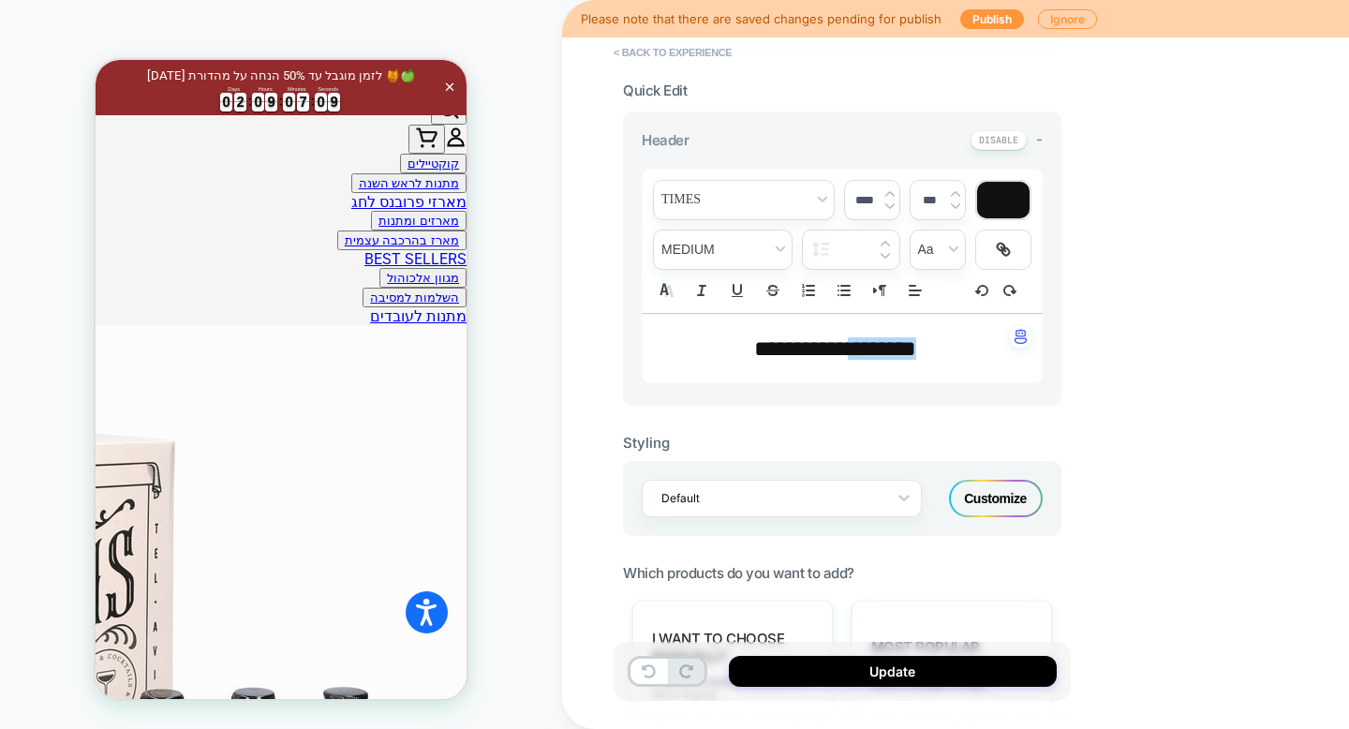
scroll to position [622, 0]
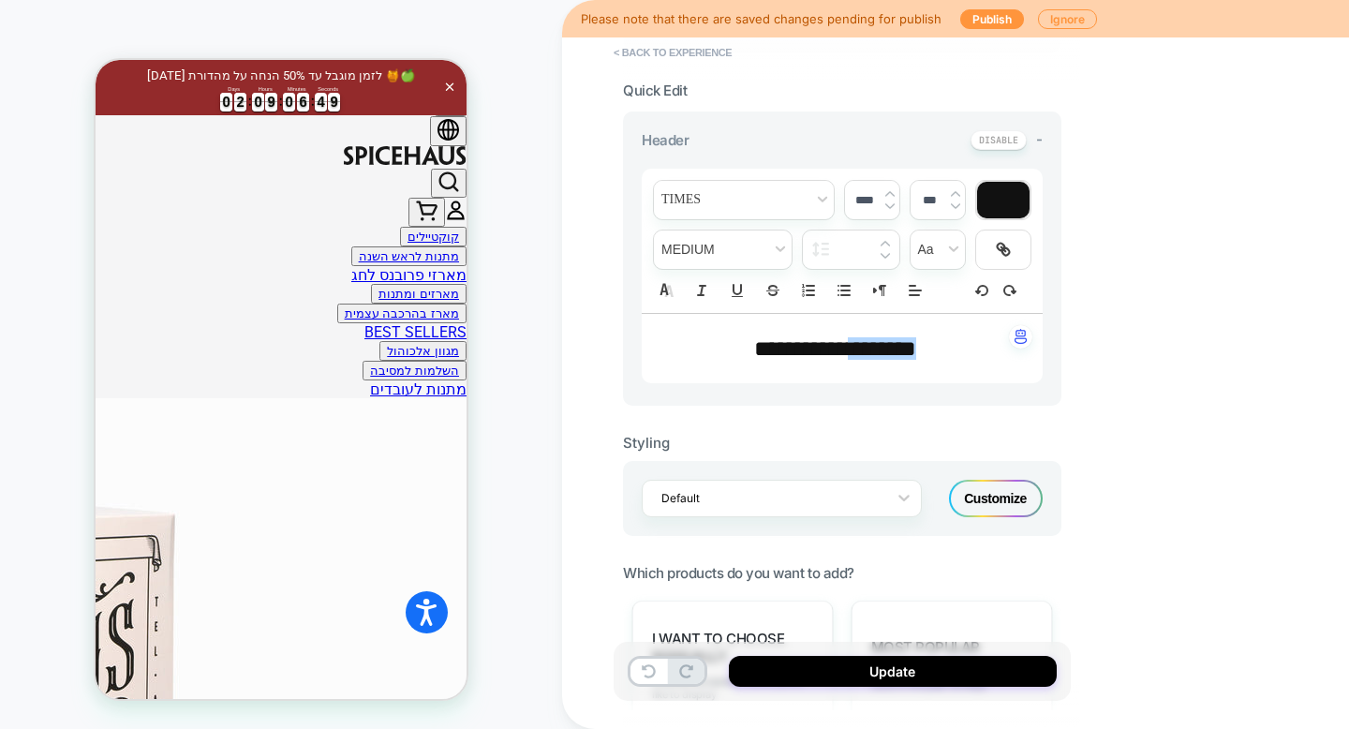
click at [468, 23] on div "PRODUCT: מארז טעימות [tasting gift box] PRODUCT: מארז טעימות [tasting gift box]…" at bounding box center [281, 364] width 562 height 691
click at [452, 36] on icon at bounding box center [444, 29] width 19 height 19
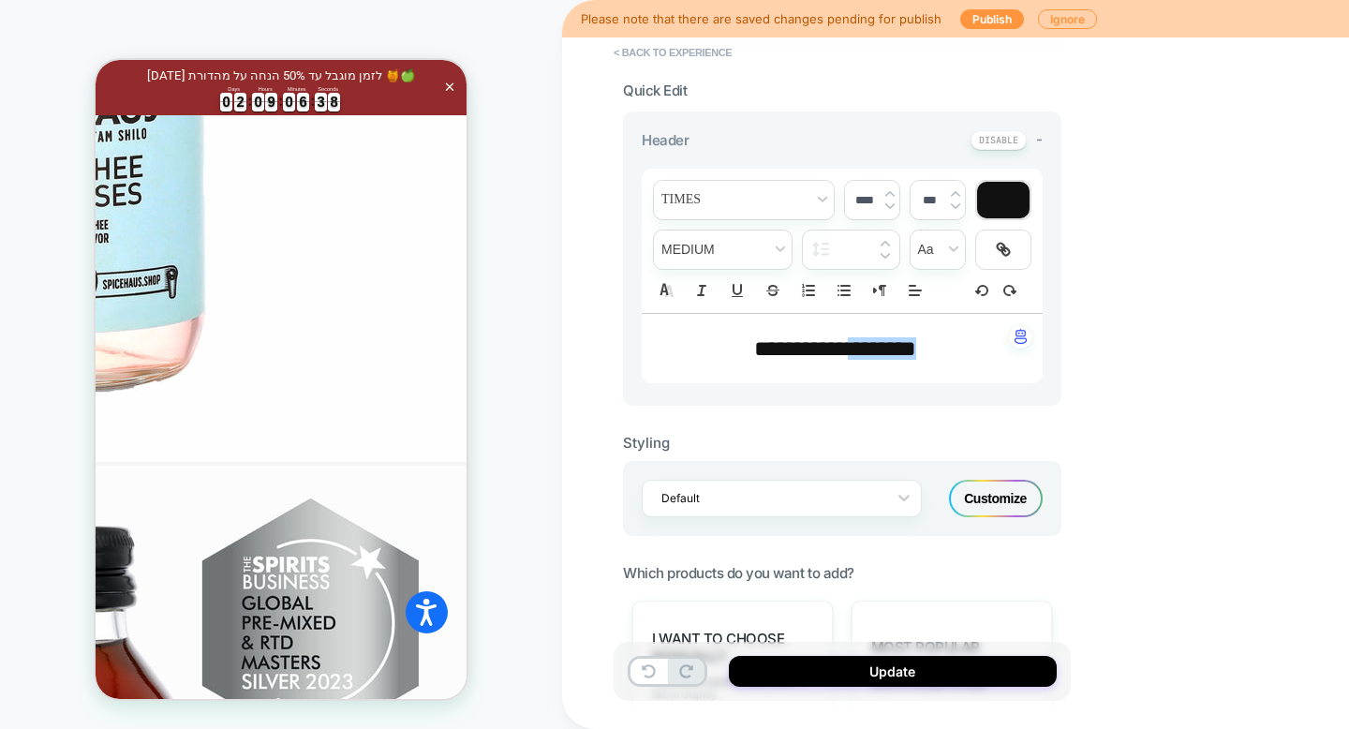
scroll to position [2182, 0]
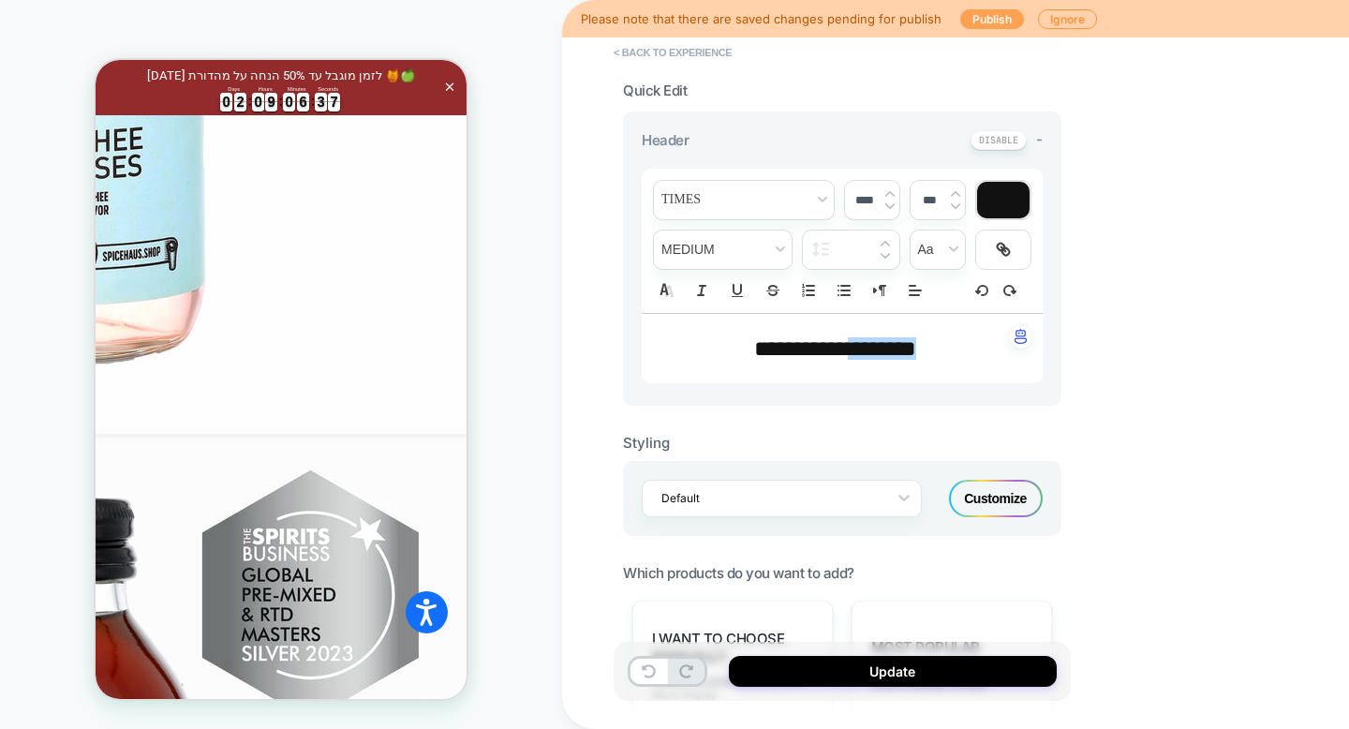
click at [989, 21] on button "Publish" at bounding box center [992, 19] width 64 height 20
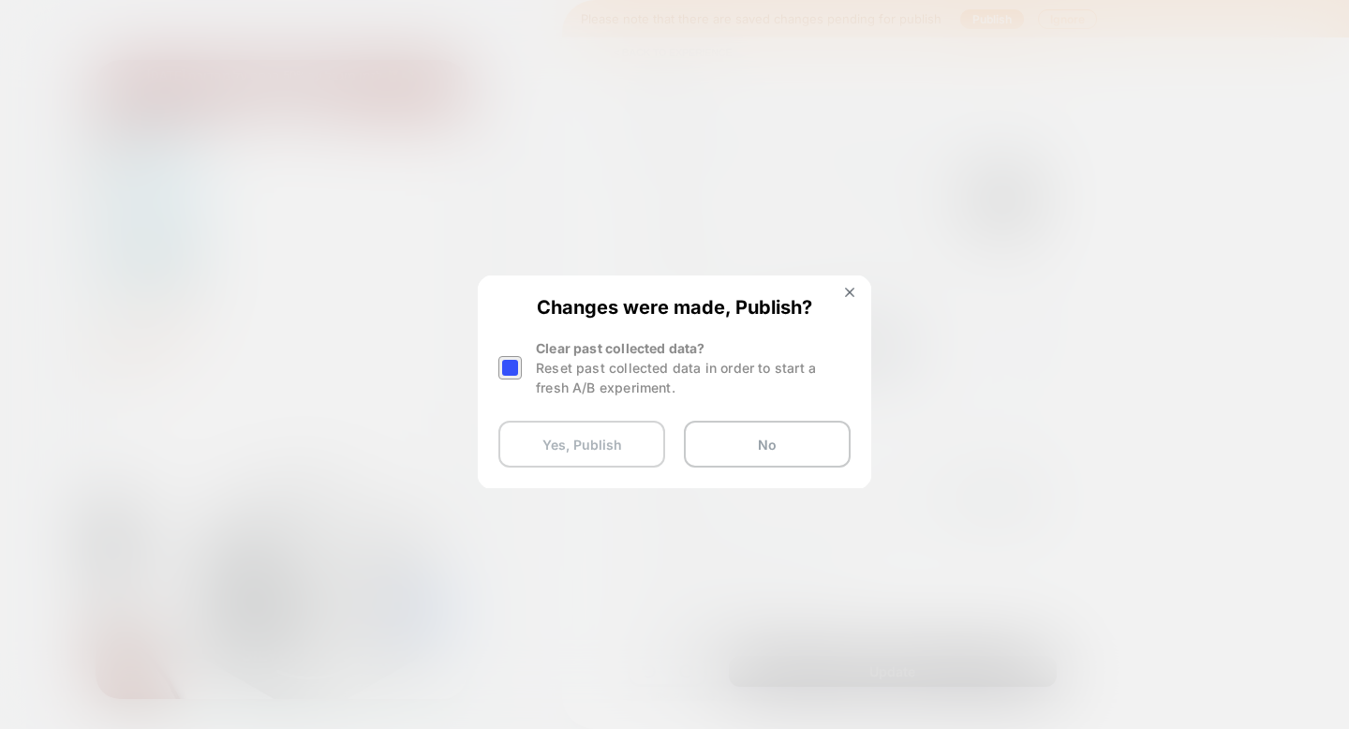
click at [571, 458] on button "Yes, Publish" at bounding box center [581, 444] width 167 height 47
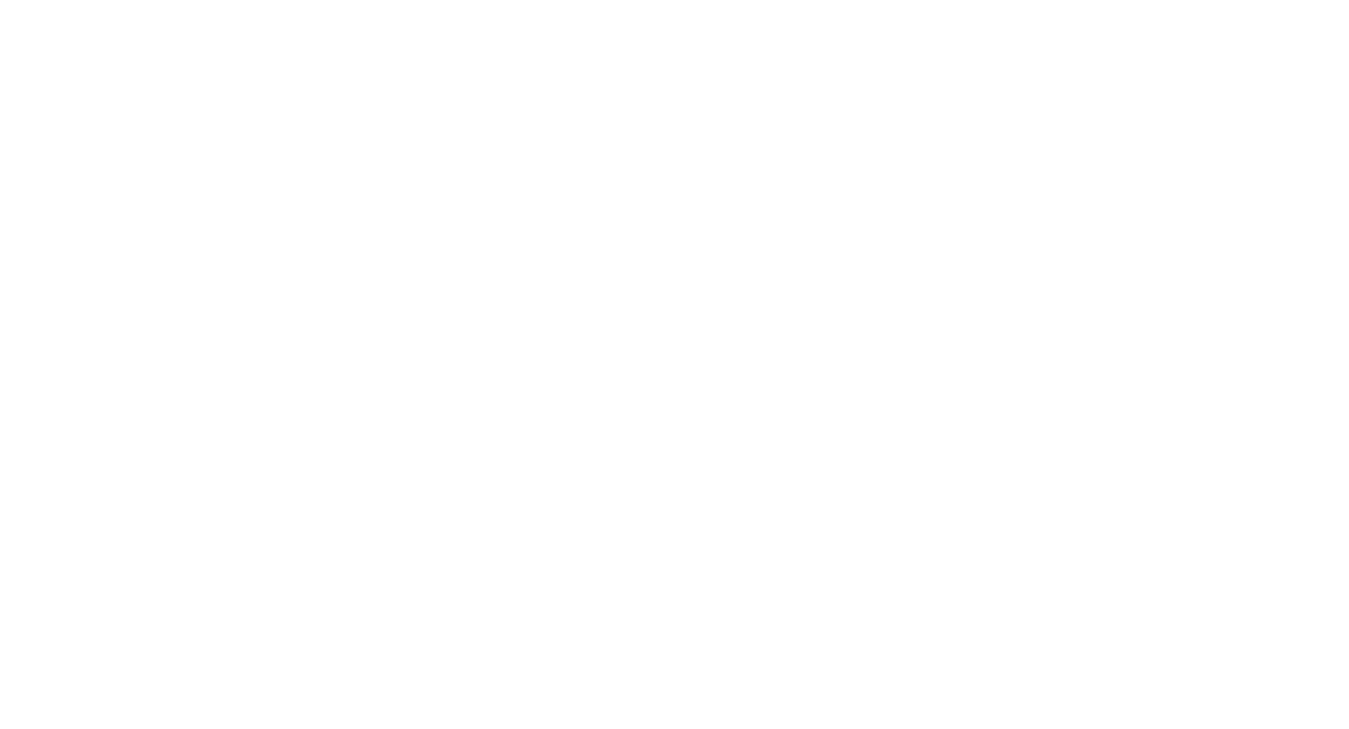
click at [552, 7] on html "Navigated to [DOMAIN_NAME] | No-code CRO for Shopify" at bounding box center [674, 3] width 1349 height 7
